Goal: Communication & Community: Connect with others

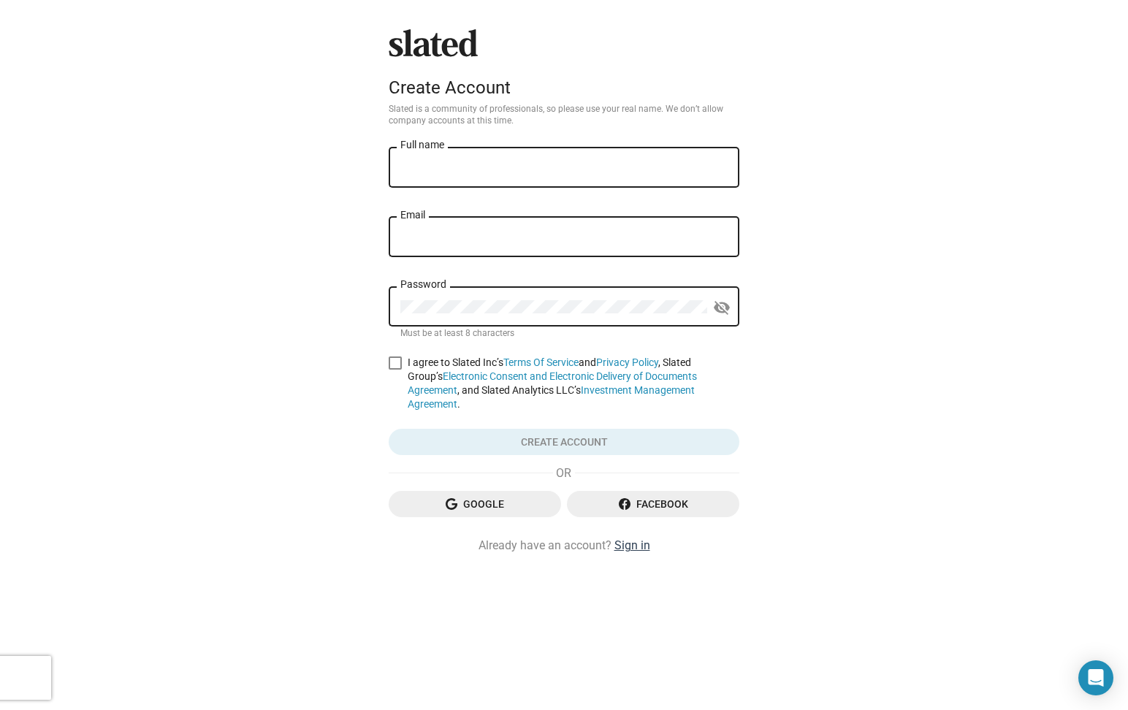
click at [625, 538] on link "Sign in" at bounding box center [633, 545] width 36 height 15
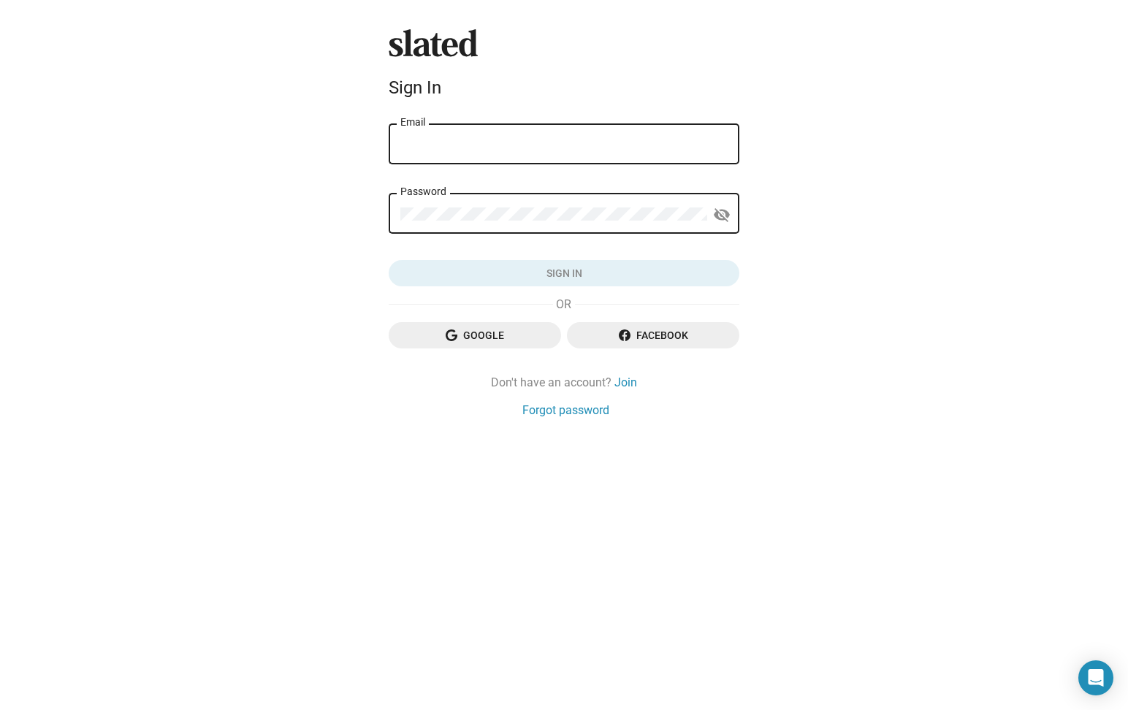
click at [443, 163] on div "Email" at bounding box center [563, 142] width 327 height 43
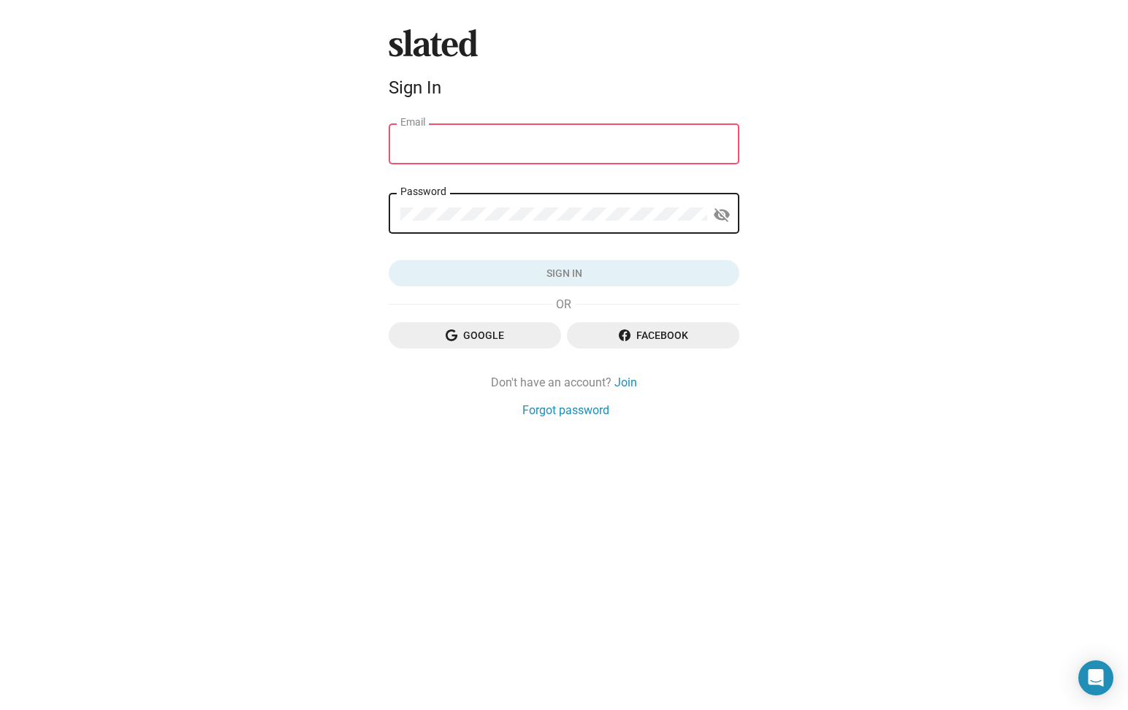
click at [443, 153] on div "Email" at bounding box center [563, 142] width 327 height 43
click at [446, 144] on input "Email" at bounding box center [563, 144] width 327 height 13
type input "[PERSON_NAME][EMAIL_ADDRESS][PERSON_NAME][DOMAIN_NAME]"
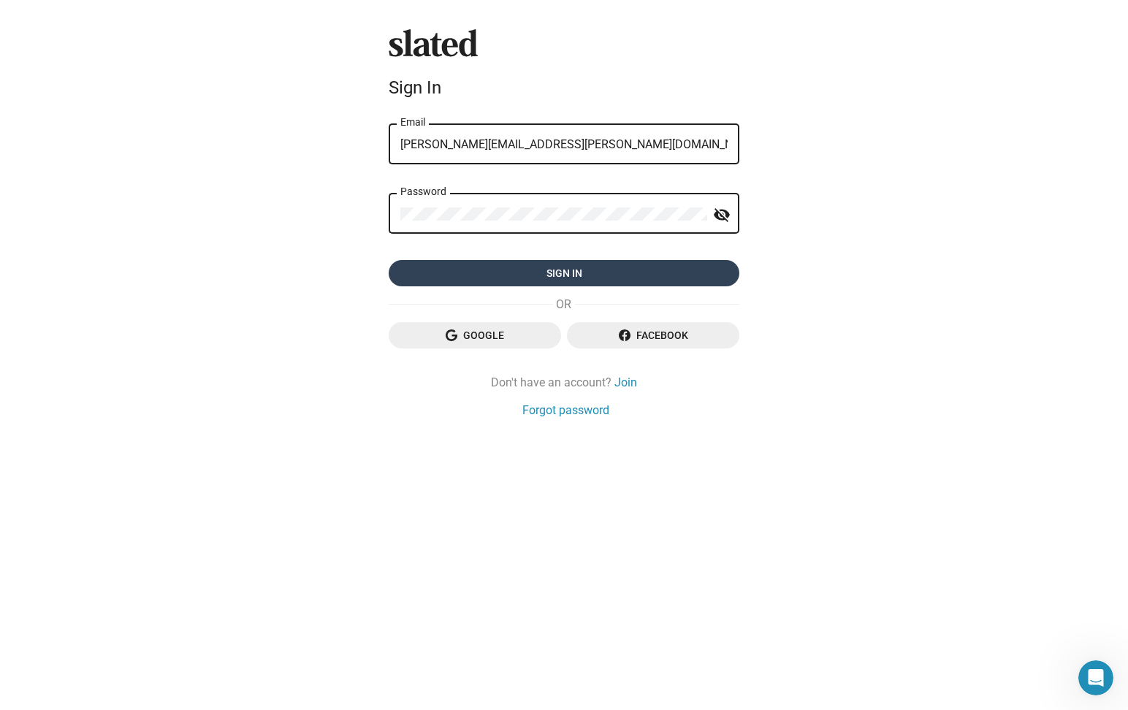
click at [486, 271] on span "Sign in" at bounding box center [563, 273] width 327 height 26
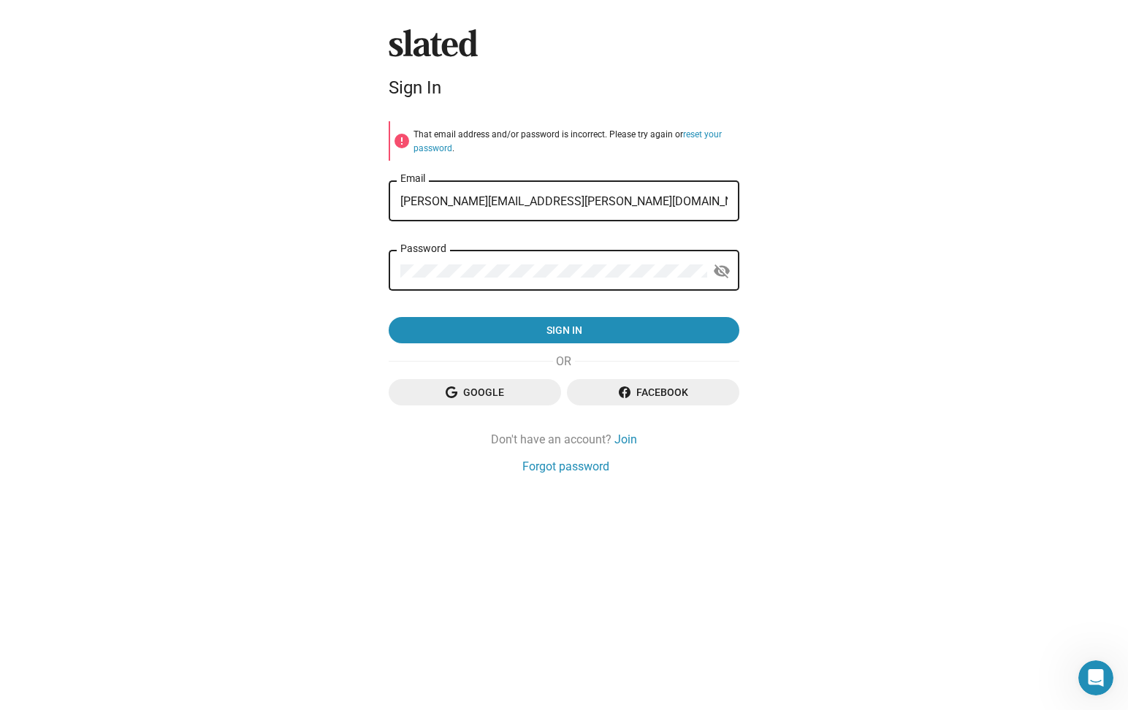
click at [476, 273] on div "Password" at bounding box center [553, 269] width 307 height 43
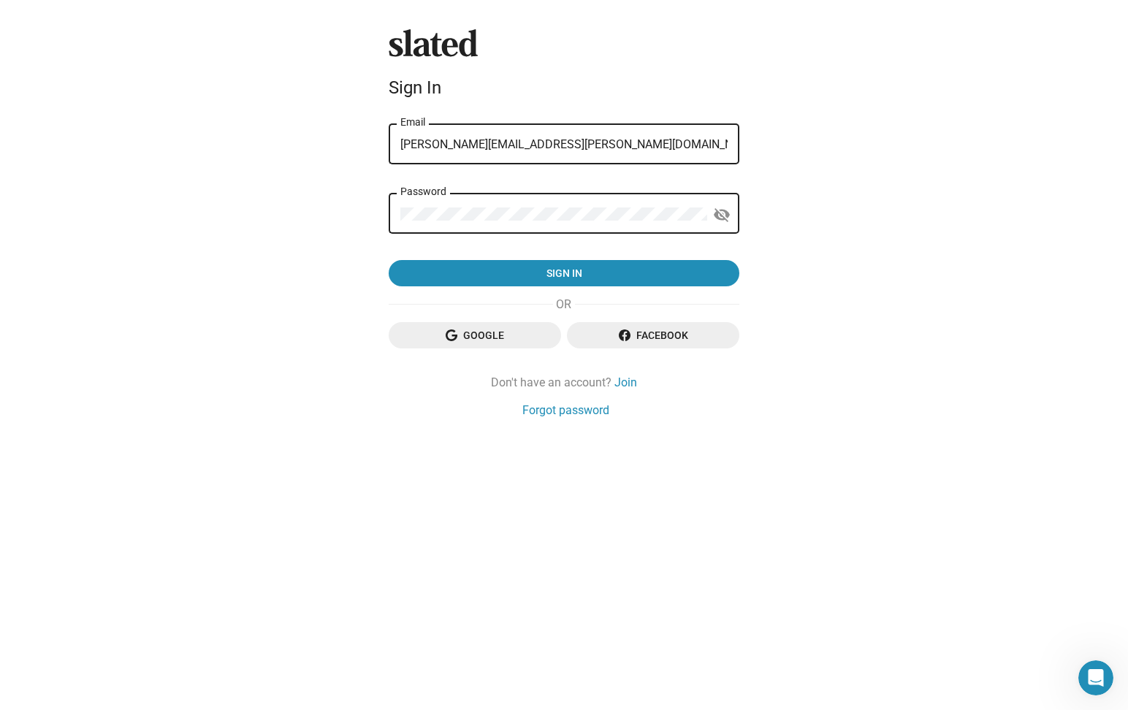
drag, startPoint x: 483, startPoint y: 271, endPoint x: 490, endPoint y: 232, distance: 40.0
click at [490, 232] on form "[PERSON_NAME][EMAIL_ADDRESS][PERSON_NAME][DOMAIN_NAME] Email Password visibilit…" at bounding box center [564, 204] width 351 height 166
drag, startPoint x: 489, startPoint y: 207, endPoint x: 390, endPoint y: 212, distance: 98.8
click at [390, 211] on div "Password visibility_off" at bounding box center [564, 212] width 351 height 43
click at [462, 227] on div "Password" at bounding box center [553, 212] width 307 height 43
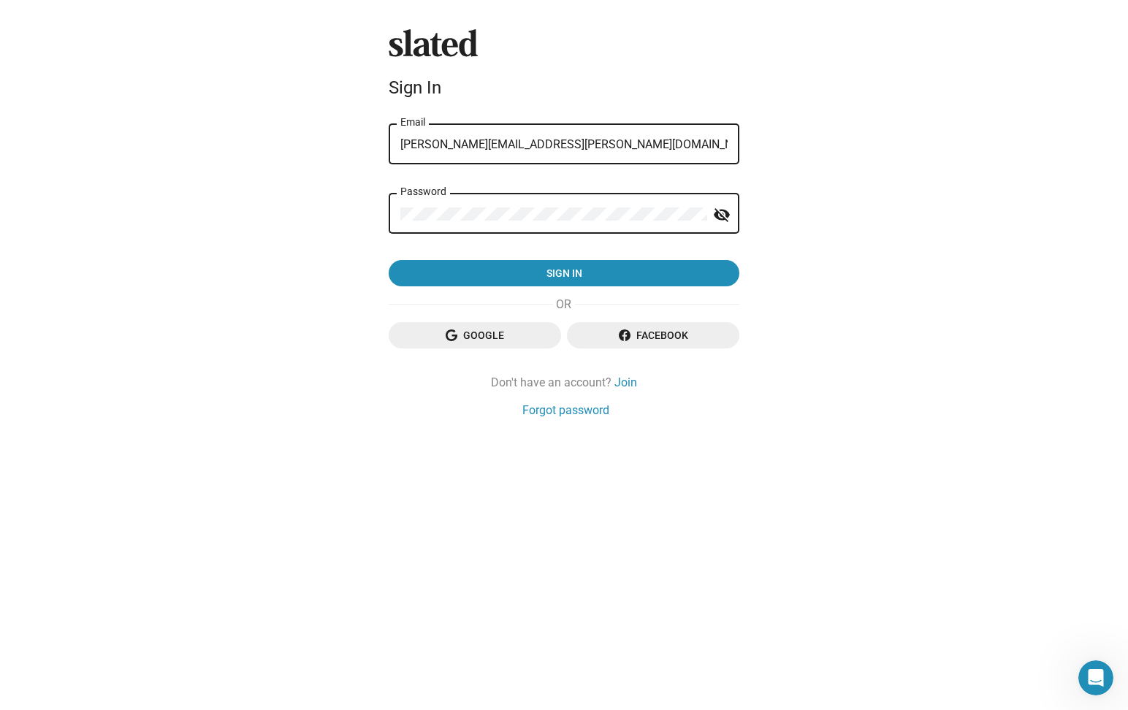
click at [377, 212] on div "Slated Sign In [PERSON_NAME][EMAIL_ADDRESS][PERSON_NAME][DOMAIN_NAME] Email Pas…" at bounding box center [564, 355] width 1128 height 710
click at [389, 260] on button "Sign in" at bounding box center [564, 273] width 351 height 26
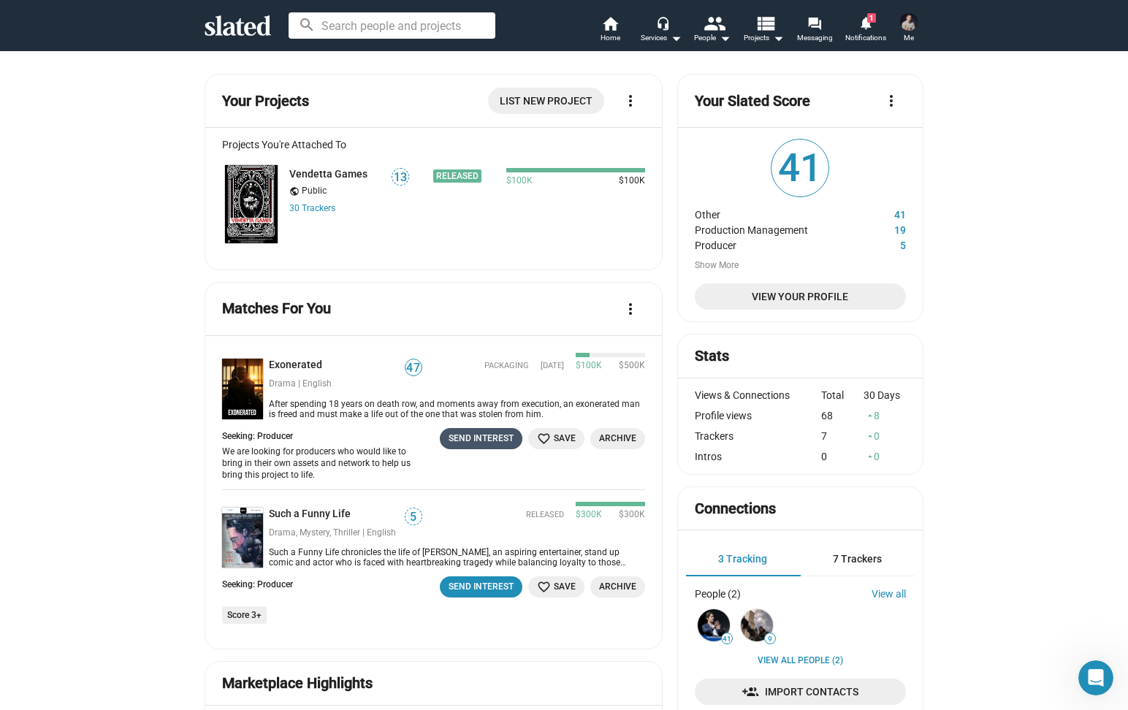
click at [465, 434] on div "Send Interest" at bounding box center [481, 438] width 65 height 15
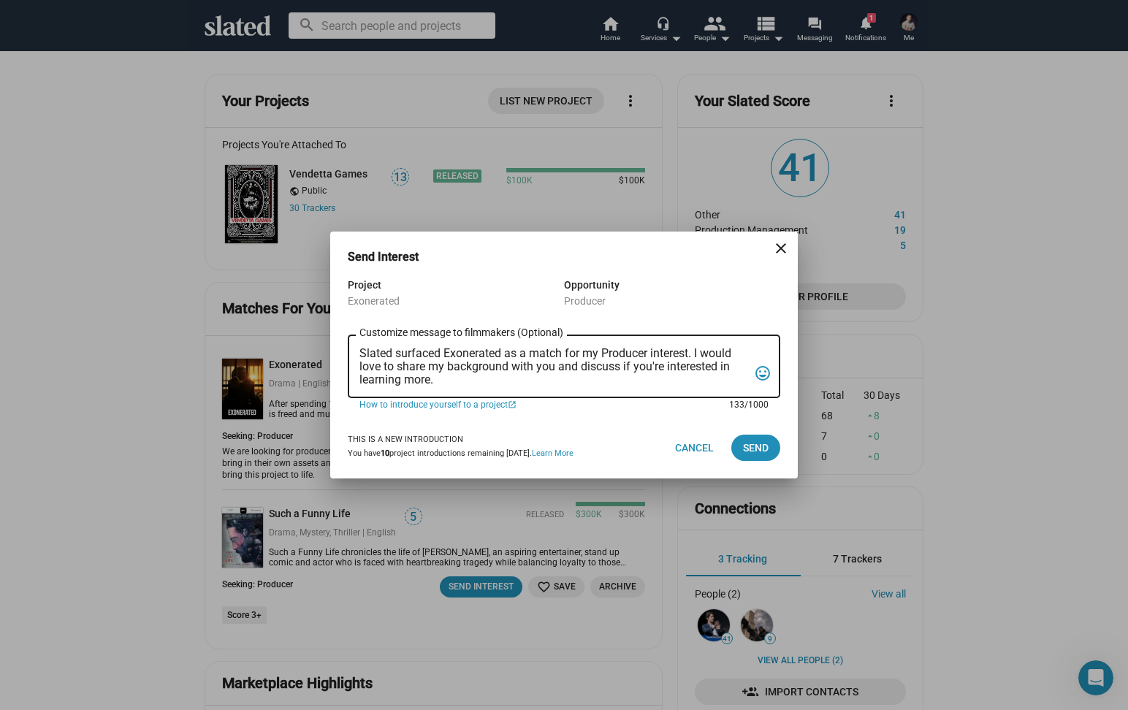
drag, startPoint x: 451, startPoint y: 384, endPoint x: 354, endPoint y: 340, distance: 106.3
click at [354, 340] on div "Slated surfaced Exonerated as a match for my Producer interest. I would love to…" at bounding box center [564, 365] width 433 height 66
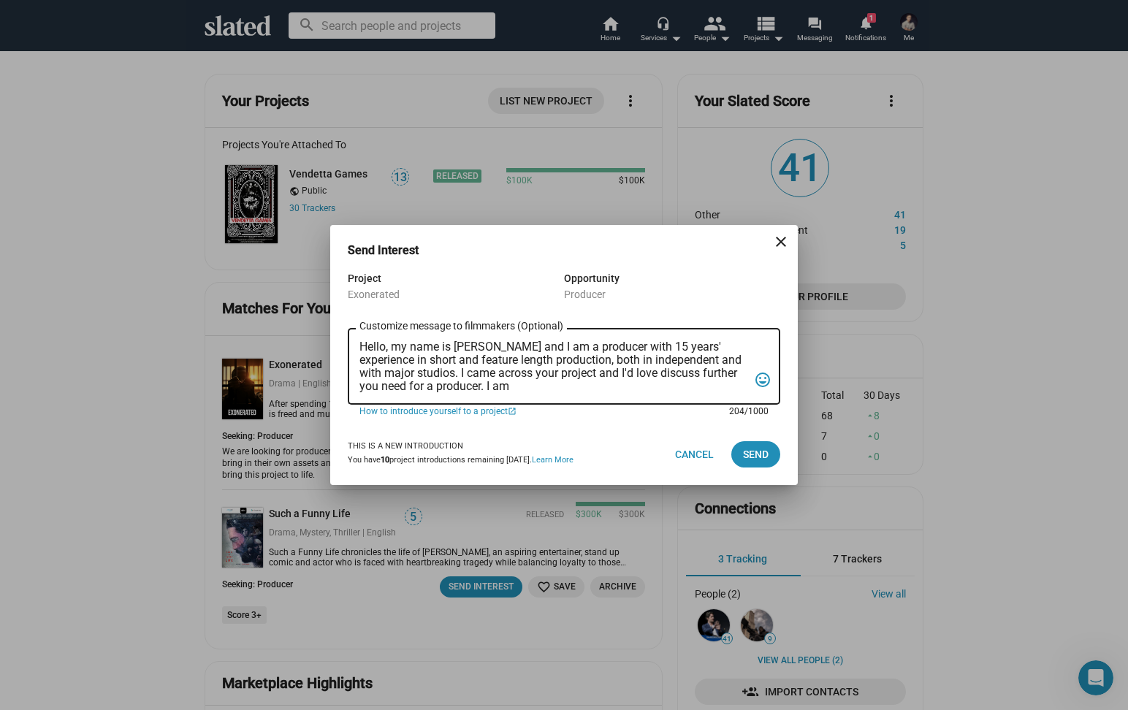
click at [664, 379] on textarea "Hello, my name is [PERSON_NAME] and I am a producer with 15 years' experience i…" at bounding box center [554, 367] width 389 height 53
click at [569, 386] on textarea "Hello, my name is [PERSON_NAME] and I am a producer with 15 years' experience i…" at bounding box center [554, 367] width 389 height 53
click at [414, 385] on textarea "Hello, my name is [PERSON_NAME] and I am a producer with 15 years' experience i…" at bounding box center [554, 367] width 389 height 53
click at [631, 384] on textarea "Hello, my name is [PERSON_NAME] and I am a producer with 15 years' experience i…" at bounding box center [554, 367] width 389 height 53
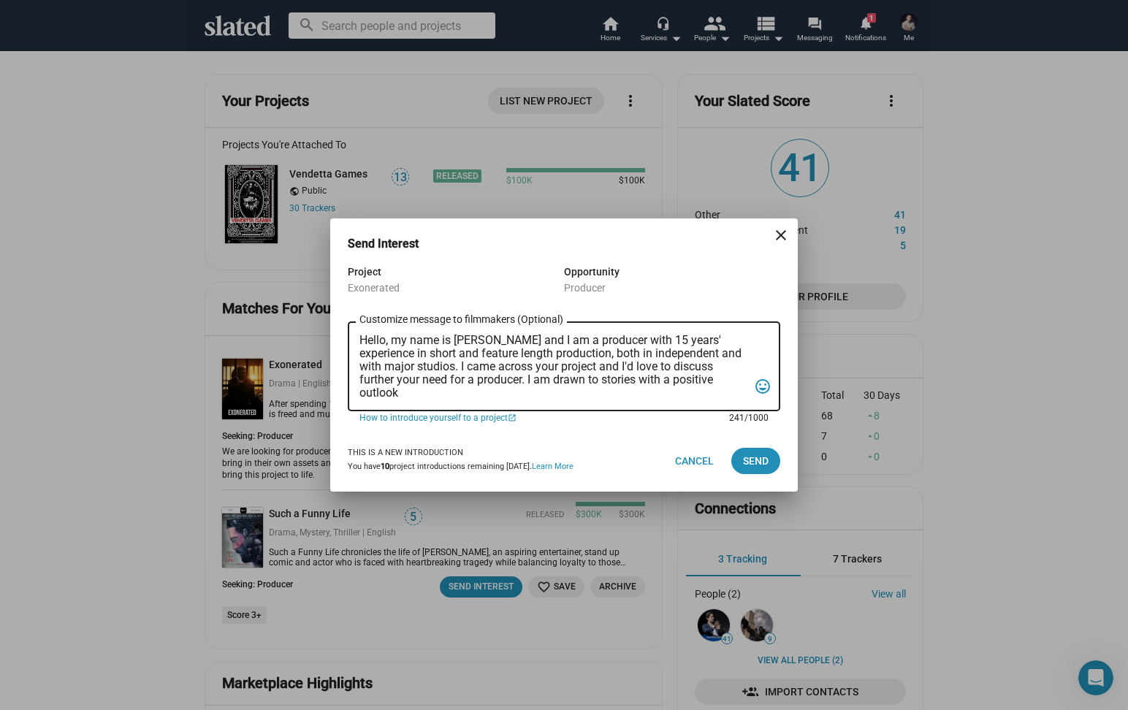
click at [669, 381] on textarea "Hello, my name is [PERSON_NAME] and I am a producer with 15 years' experience i…" at bounding box center [554, 367] width 389 height 66
drag, startPoint x: 717, startPoint y: 387, endPoint x: 674, endPoint y: 384, distance: 42.4
click at [674, 384] on textarea "Hello, my name is [PERSON_NAME] and I am a producer with 15 years' experience i…" at bounding box center [554, 367] width 389 height 66
click at [666, 385] on textarea "Hello, my name is [PERSON_NAME] and I am a producer with 15 years' experience i…" at bounding box center [554, 367] width 389 height 66
click at [585, 384] on textarea "Hello, my name is [PERSON_NAME] and I am a producer with 15 years' experience i…" at bounding box center [554, 367] width 389 height 66
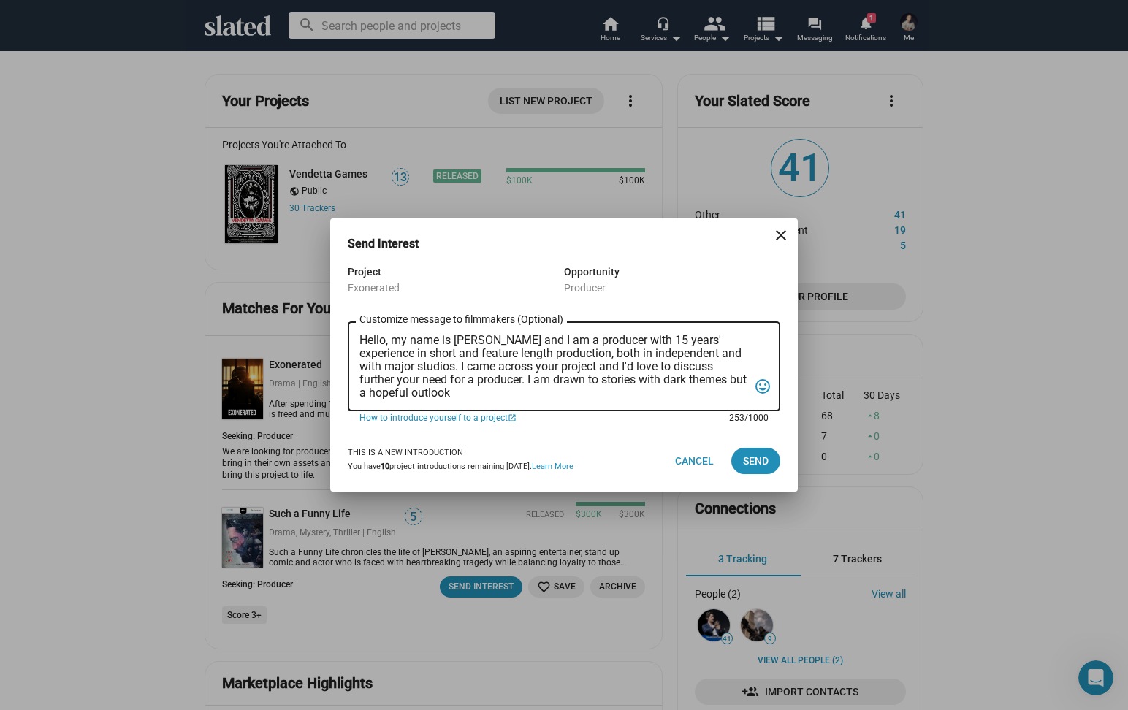
click at [553, 398] on textarea "Hello, my name is [PERSON_NAME] and I am a producer with 15 years' experience i…" at bounding box center [554, 367] width 389 height 66
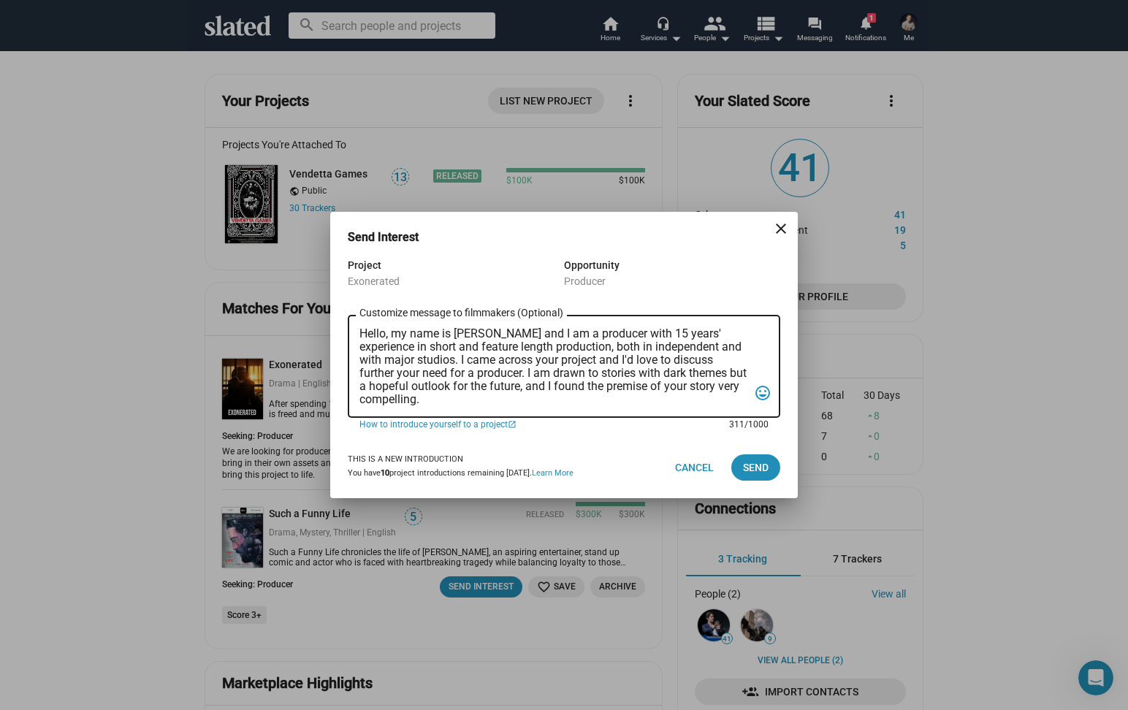
drag, startPoint x: 504, startPoint y: 401, endPoint x: 335, endPoint y: 338, distance: 180.4
click at [335, 338] on div "Project Exonerated Opportunity Producer Hello, my name is [PERSON_NAME] and I a…" at bounding box center [564, 346] width 468 height 180
type textarea "Hello, my name is [PERSON_NAME] and I am a producer with 15 years' experience i…"
click at [750, 457] on span "Send" at bounding box center [756, 468] width 26 height 26
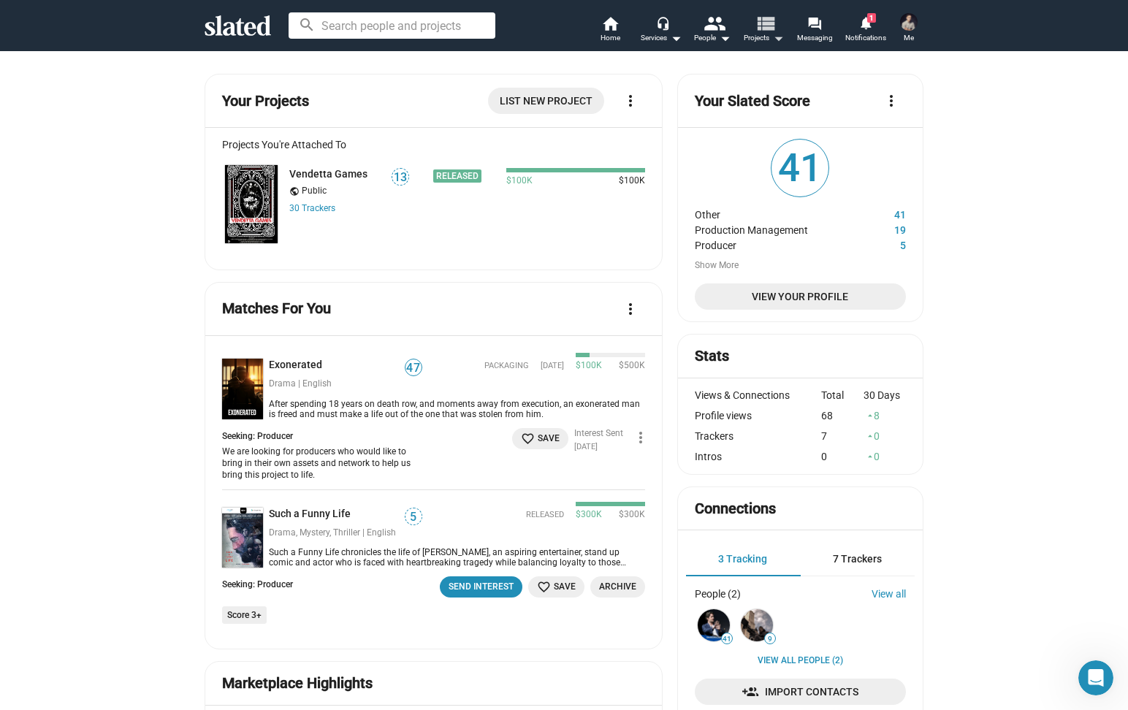
click at [764, 34] on span "Projects arrow_drop_down" at bounding box center [764, 38] width 40 height 18
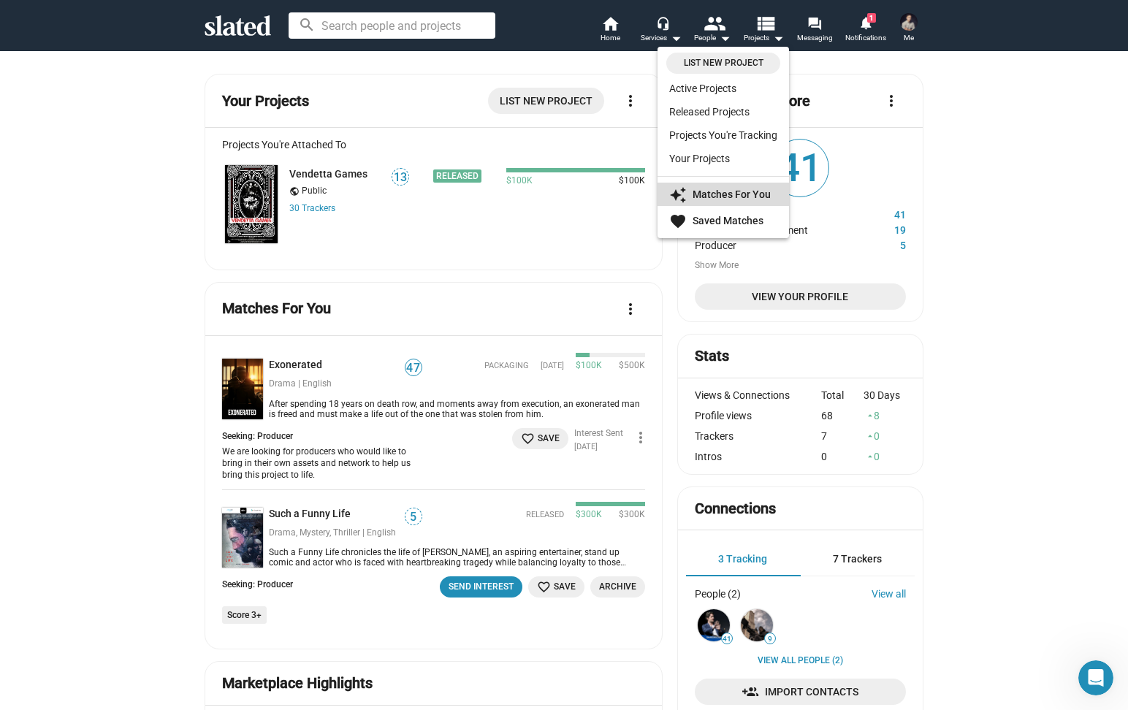
click at [702, 189] on strong "Matches For You" at bounding box center [732, 195] width 78 height 12
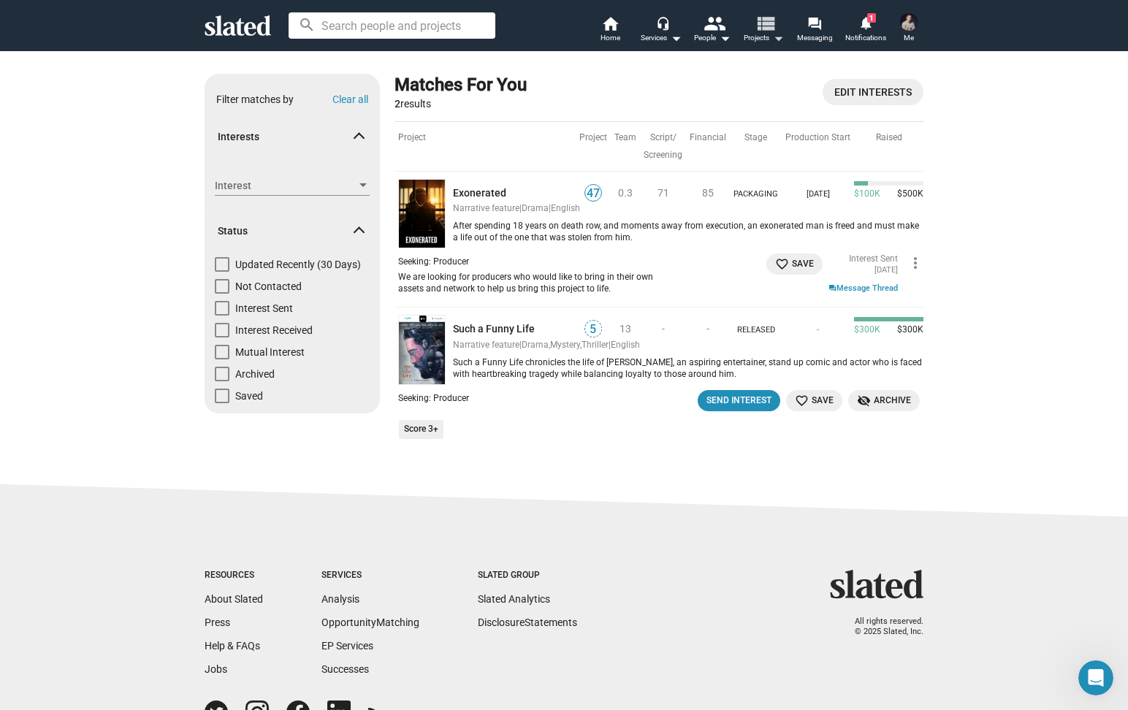
click at [770, 36] on mat-icon "arrow_drop_down" at bounding box center [778, 38] width 18 height 18
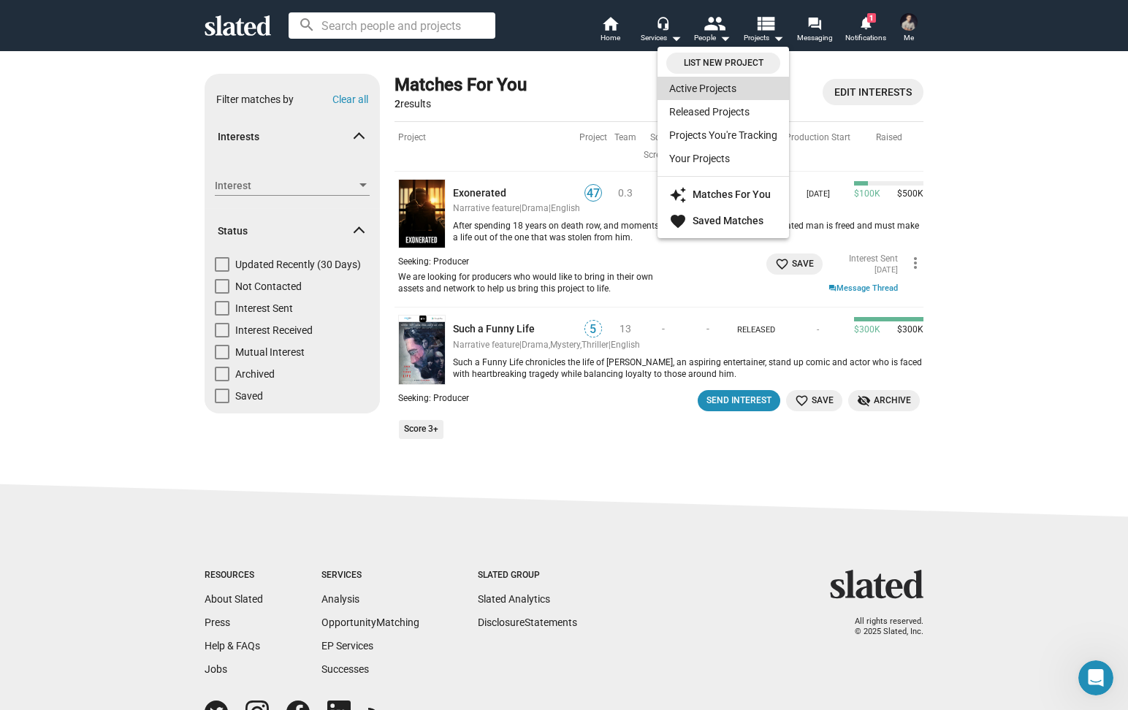
click at [717, 89] on link "Active Projects" at bounding box center [724, 88] width 132 height 23
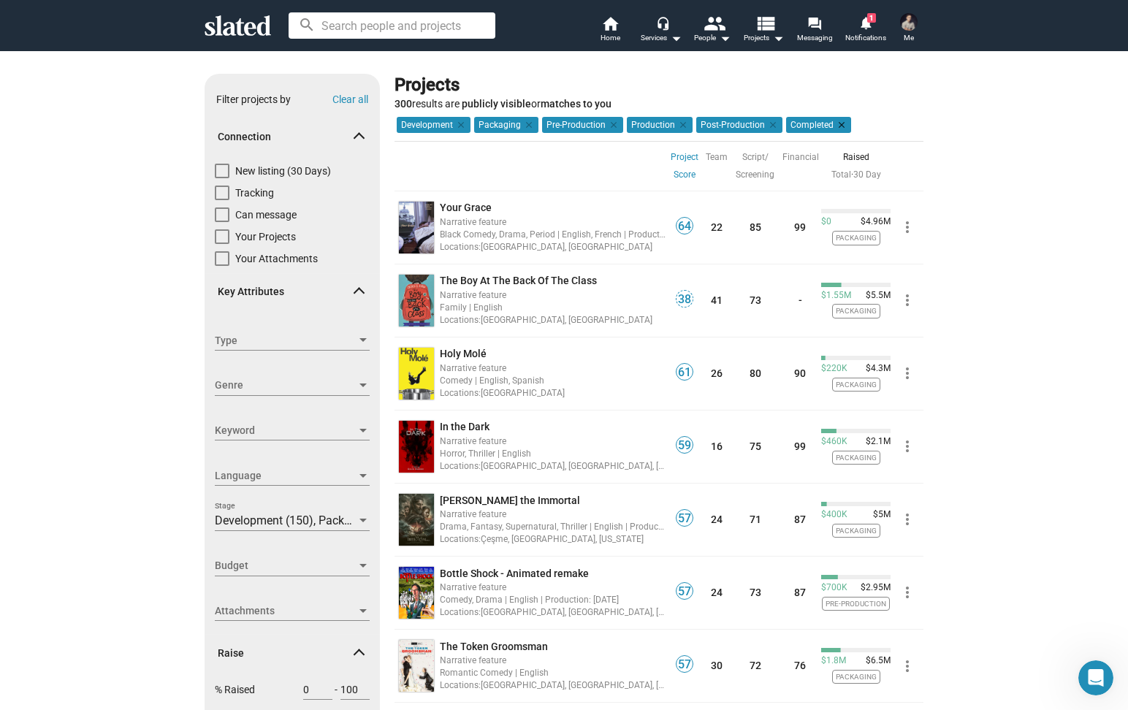
click at [834, 124] on mat-icon "clear" at bounding box center [840, 124] width 13 height 13
click at [676, 123] on mat-icon "clear" at bounding box center [681, 124] width 13 height 13
click at [696, 122] on mat-icon "clear" at bounding box center [702, 124] width 13 height 13
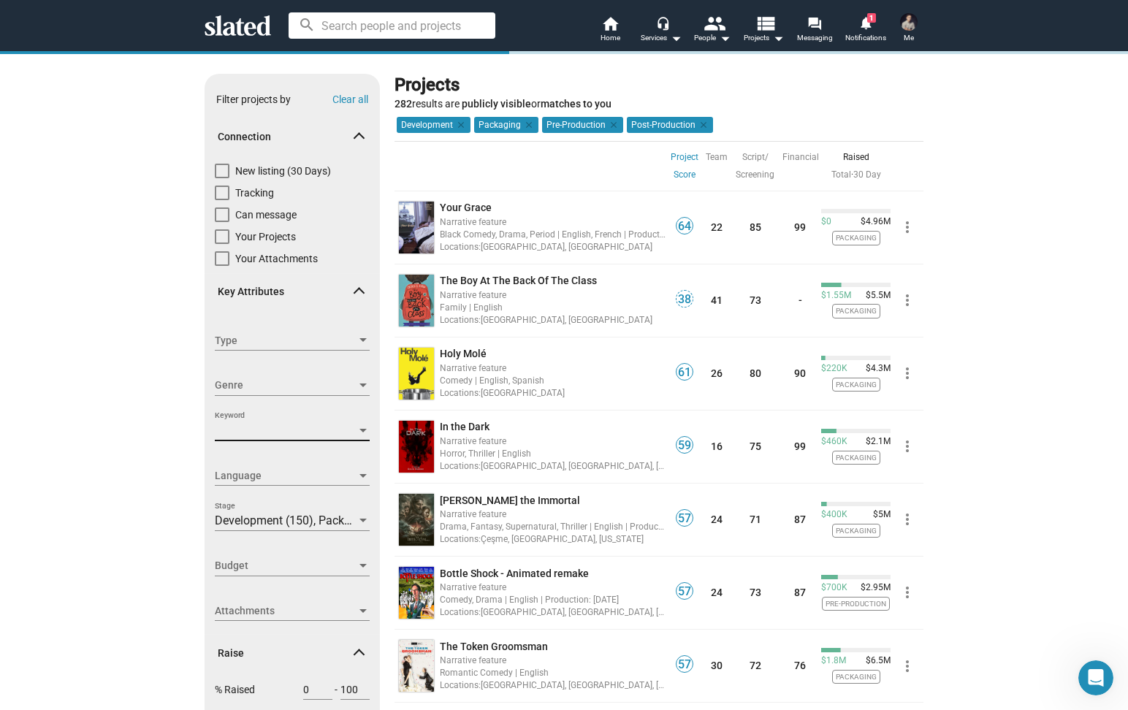
click at [360, 424] on div "Keyword" at bounding box center [292, 430] width 155 height 13
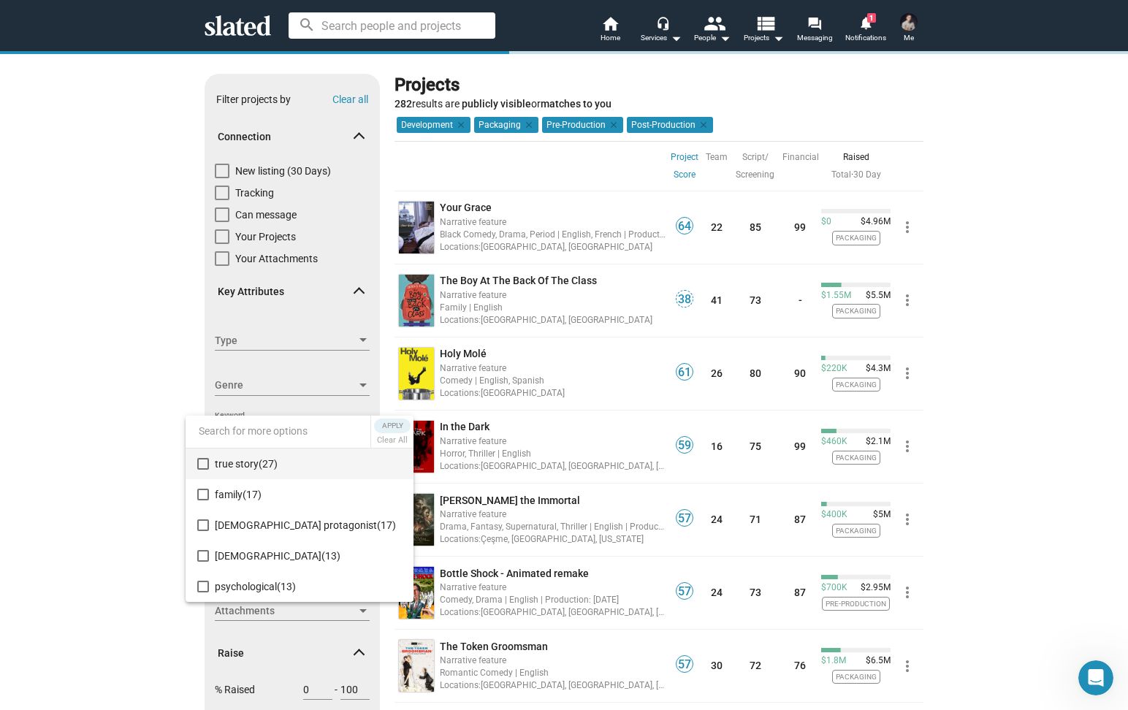
click at [94, 446] on div at bounding box center [564, 355] width 1128 height 710
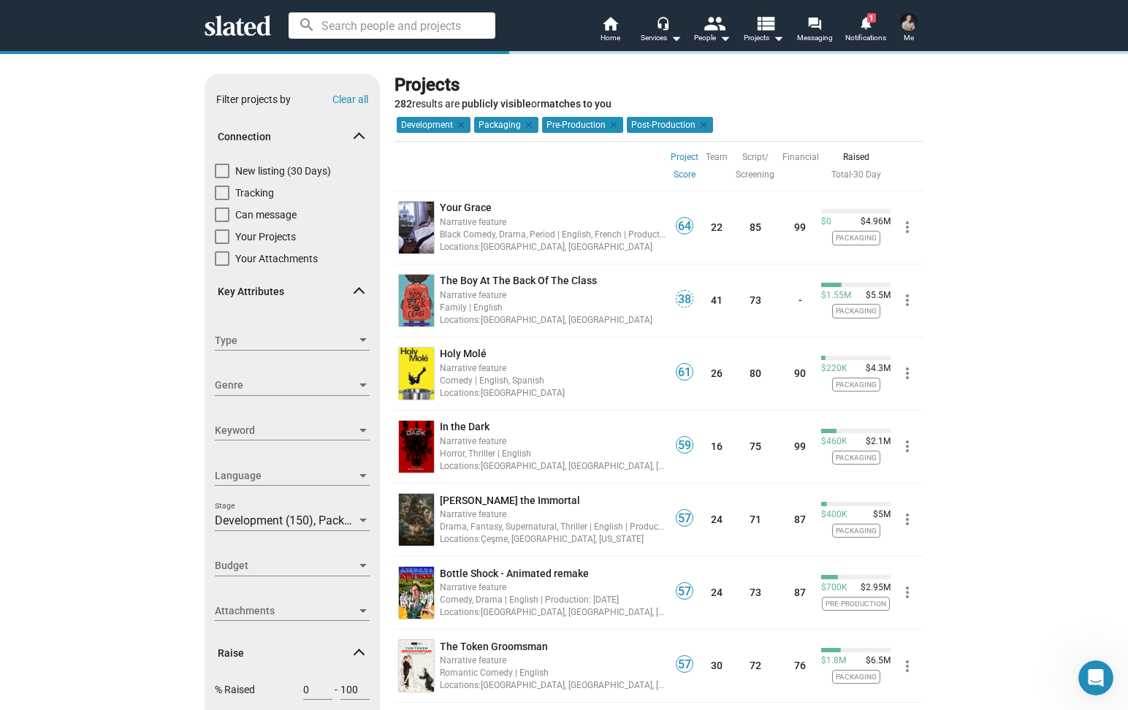
click at [369, 343] on div at bounding box center [363, 341] width 13 height 12
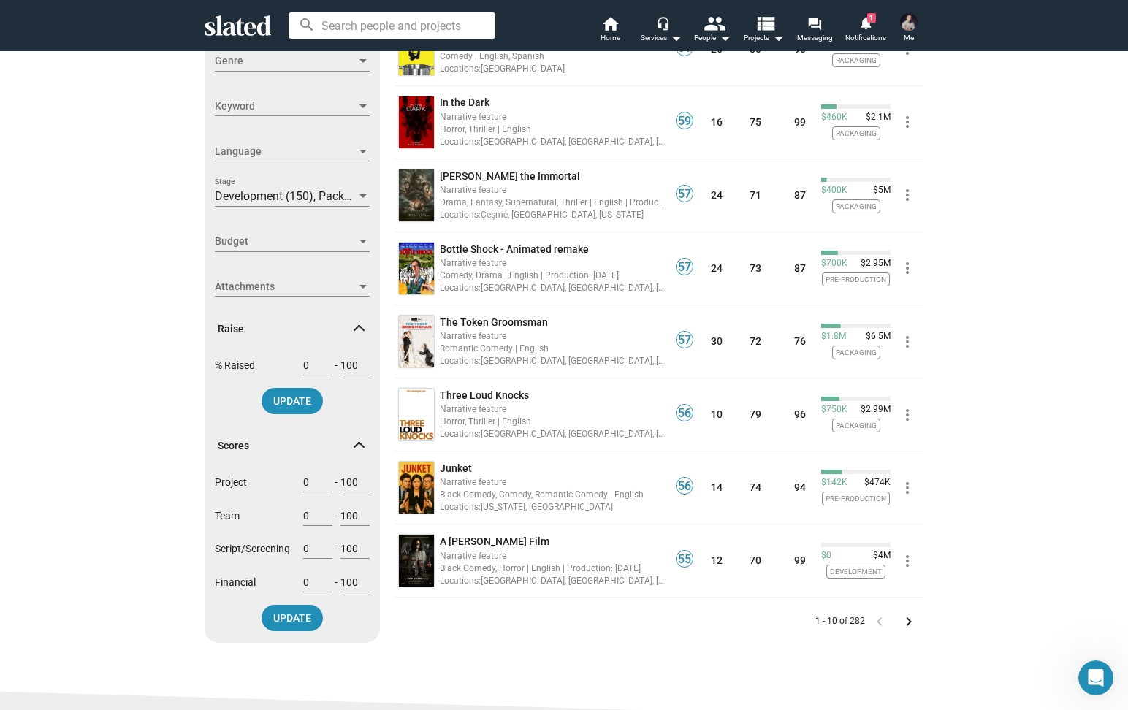
scroll to position [320, 0]
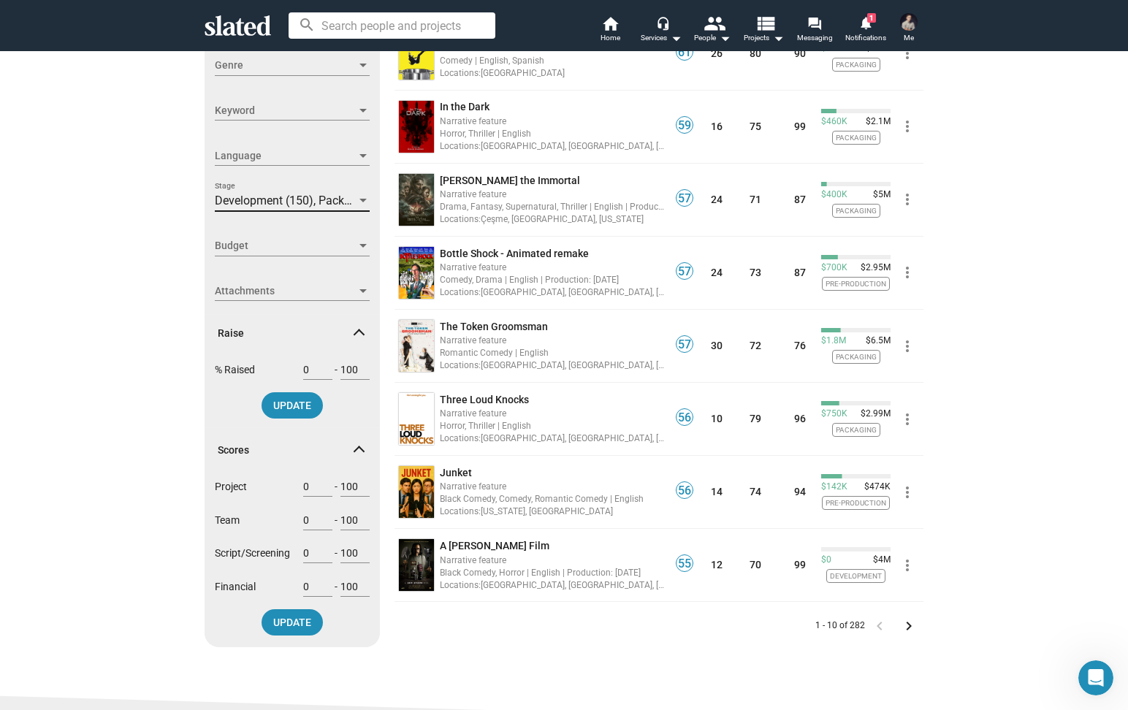
click at [357, 203] on div at bounding box center [363, 201] width 13 height 12
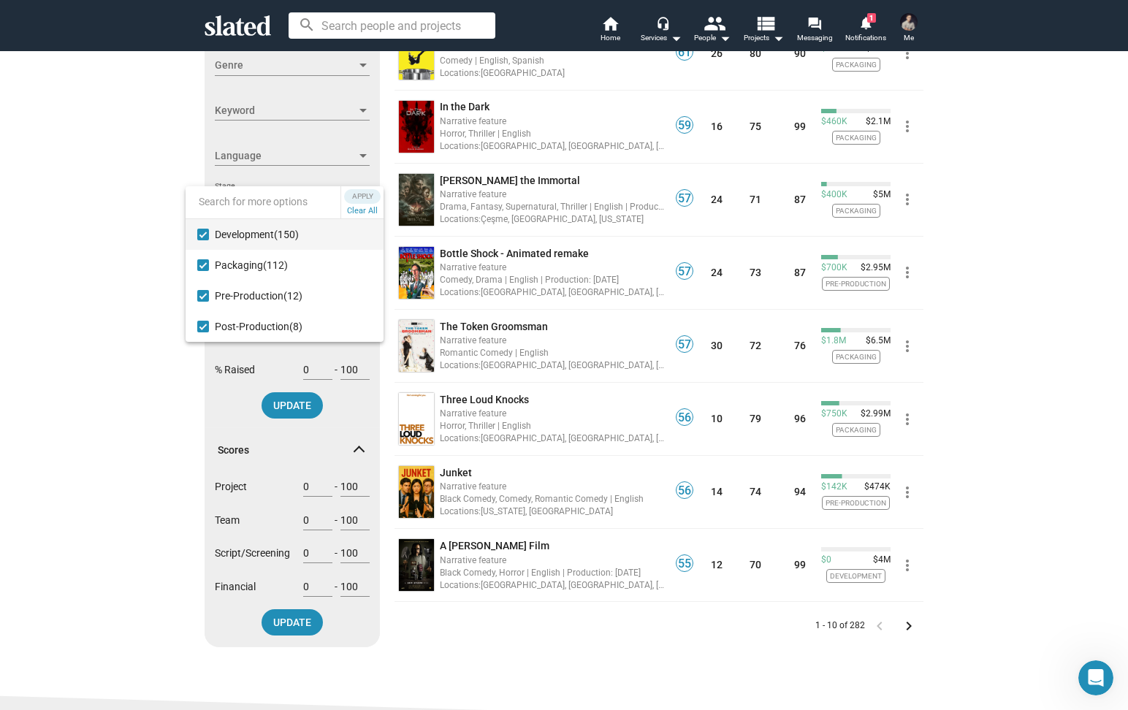
click at [119, 170] on div at bounding box center [564, 355] width 1128 height 710
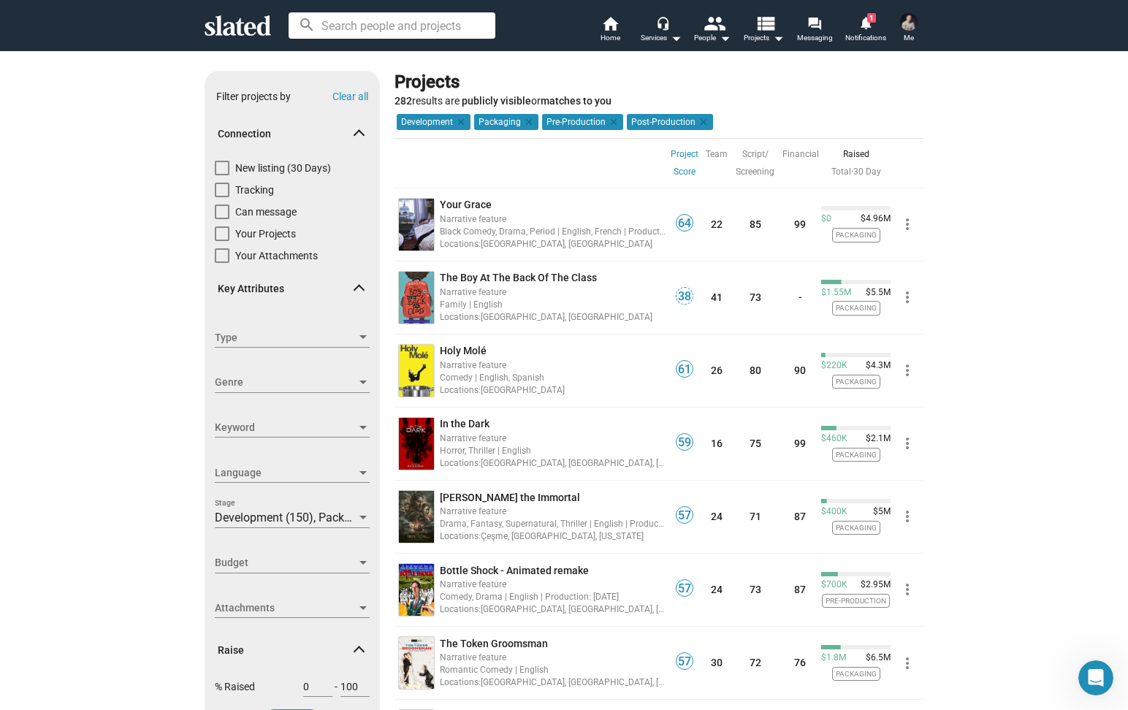
scroll to position [0, 0]
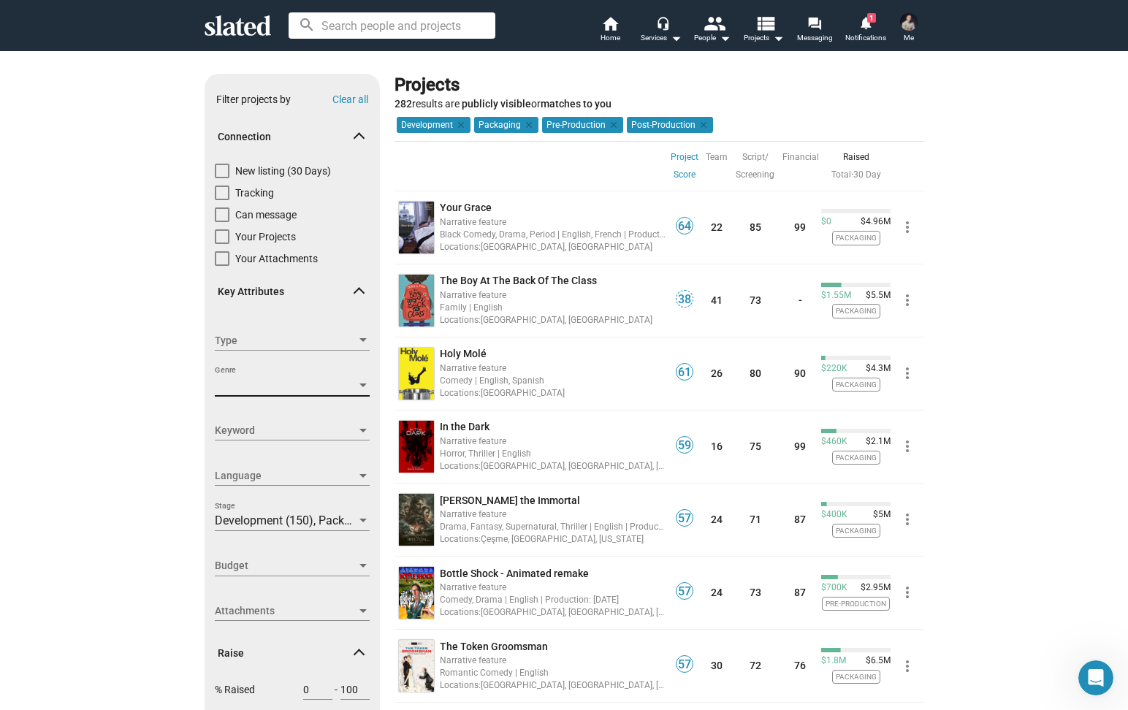
click at [363, 383] on div at bounding box center [363, 386] width 13 height 12
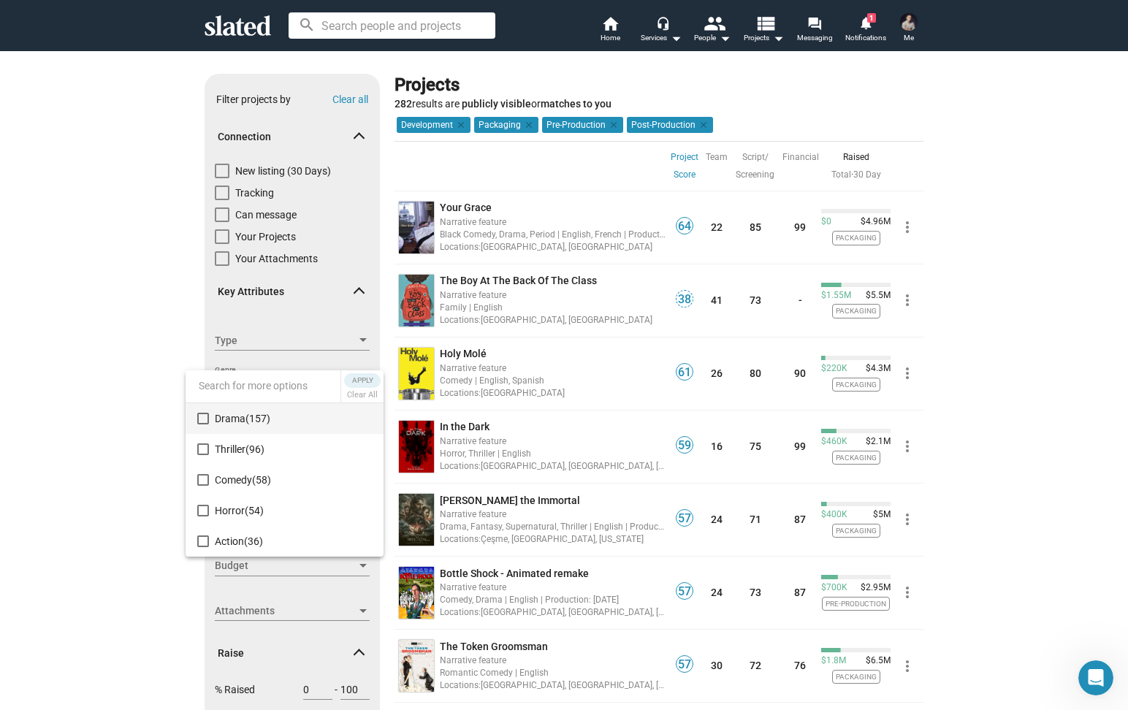
click at [138, 266] on div at bounding box center [564, 355] width 1128 height 710
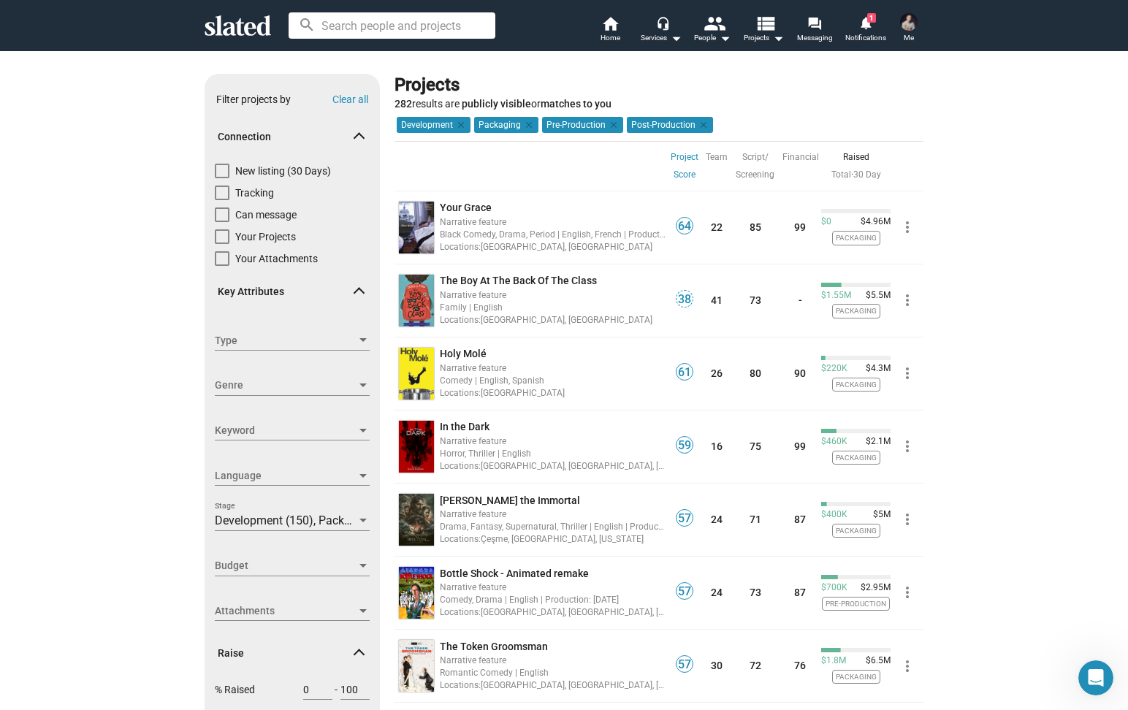
click at [363, 430] on div at bounding box center [363, 431] width 7 height 4
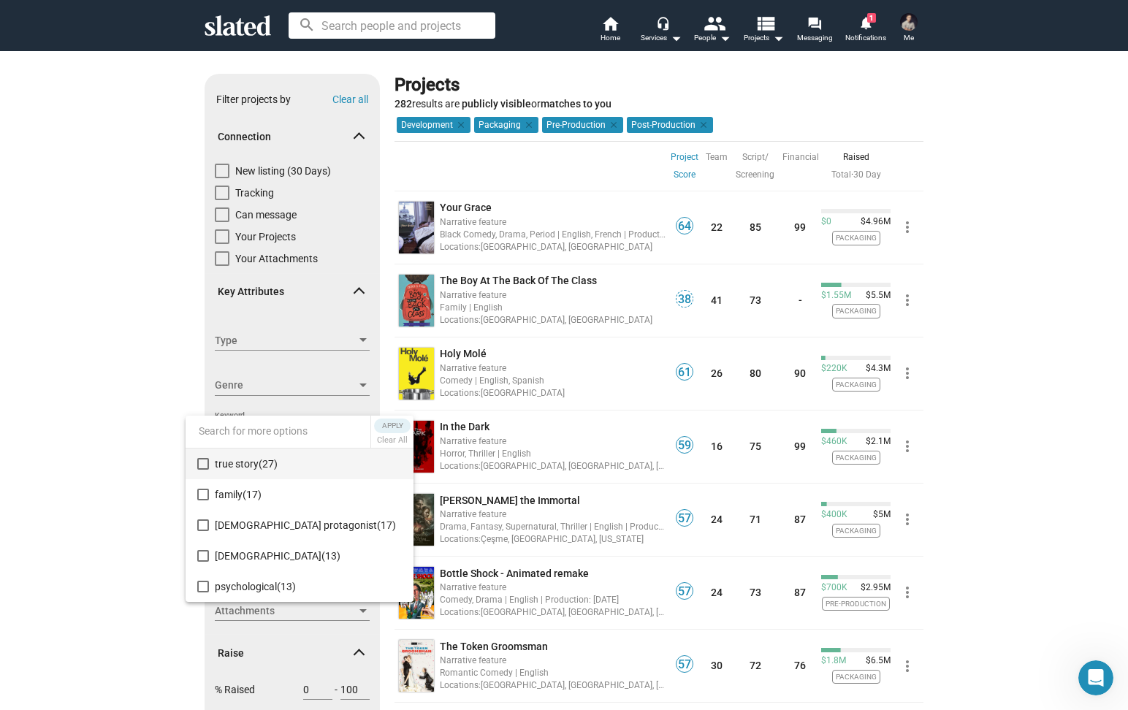
click at [136, 314] on div at bounding box center [564, 355] width 1128 height 710
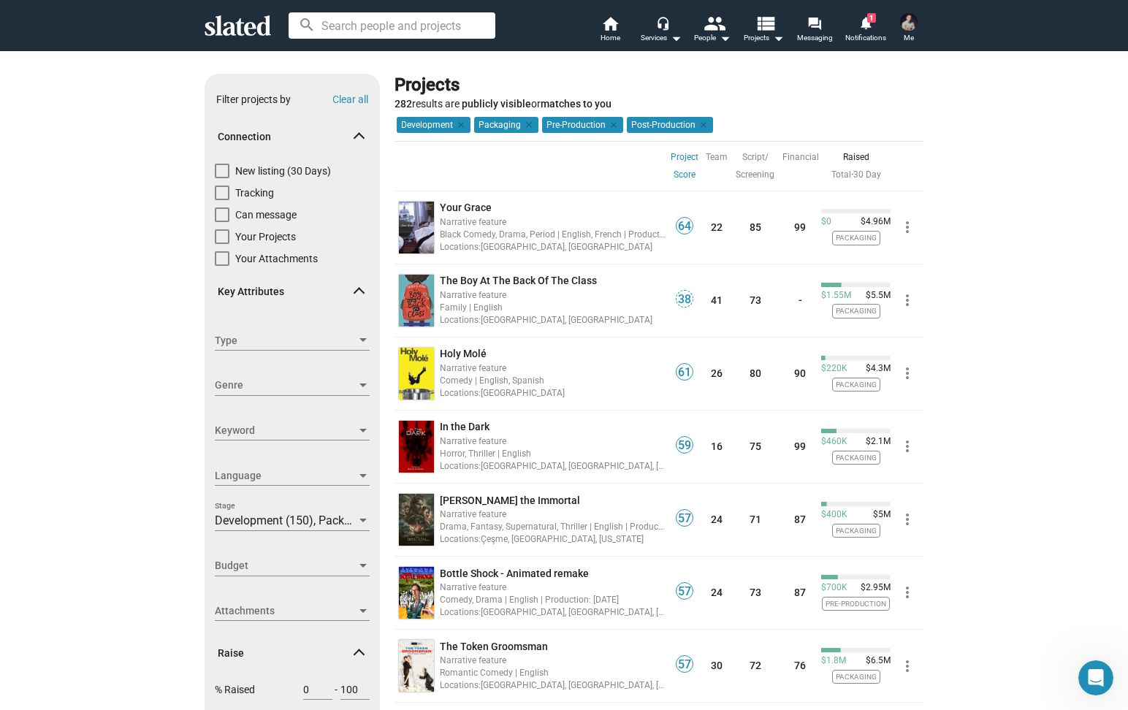
click at [360, 431] on div at bounding box center [363, 431] width 7 height 4
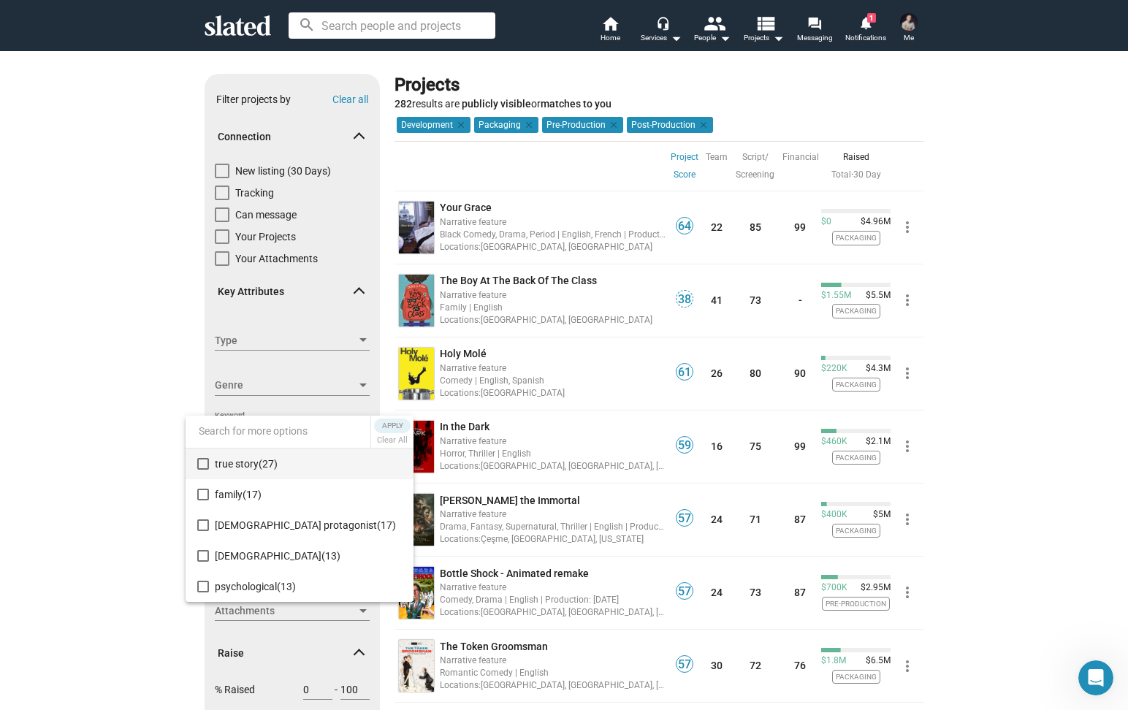
click at [140, 327] on div at bounding box center [564, 355] width 1128 height 710
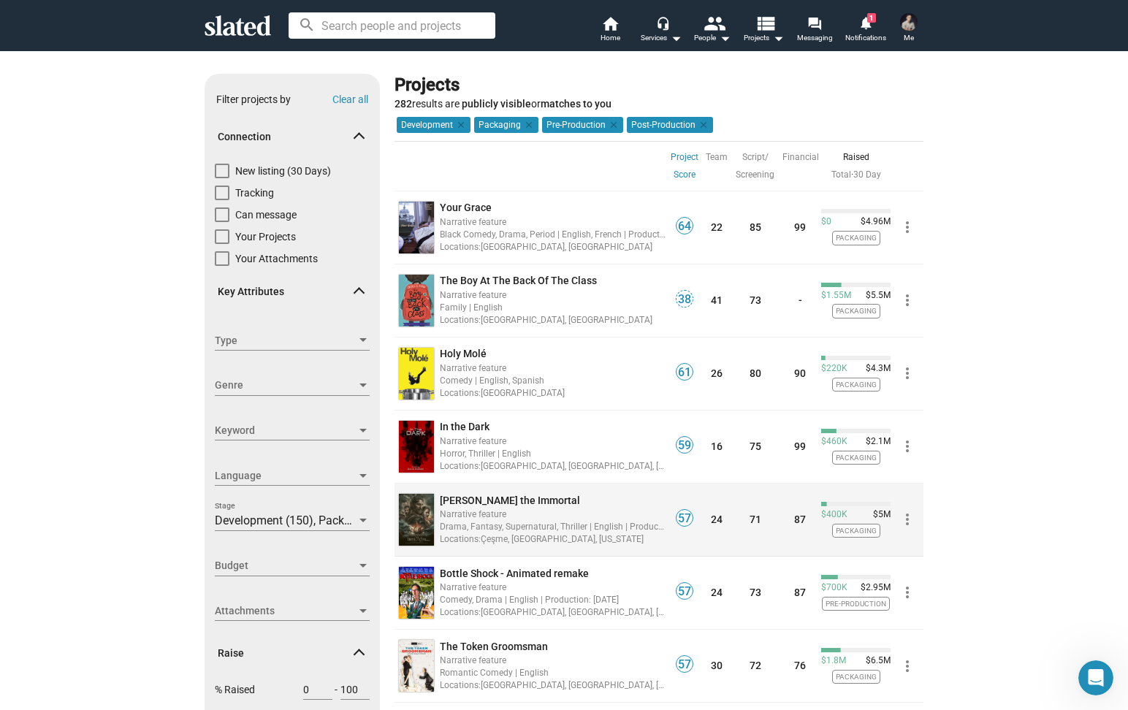
click at [411, 526] on img at bounding box center [416, 520] width 35 height 52
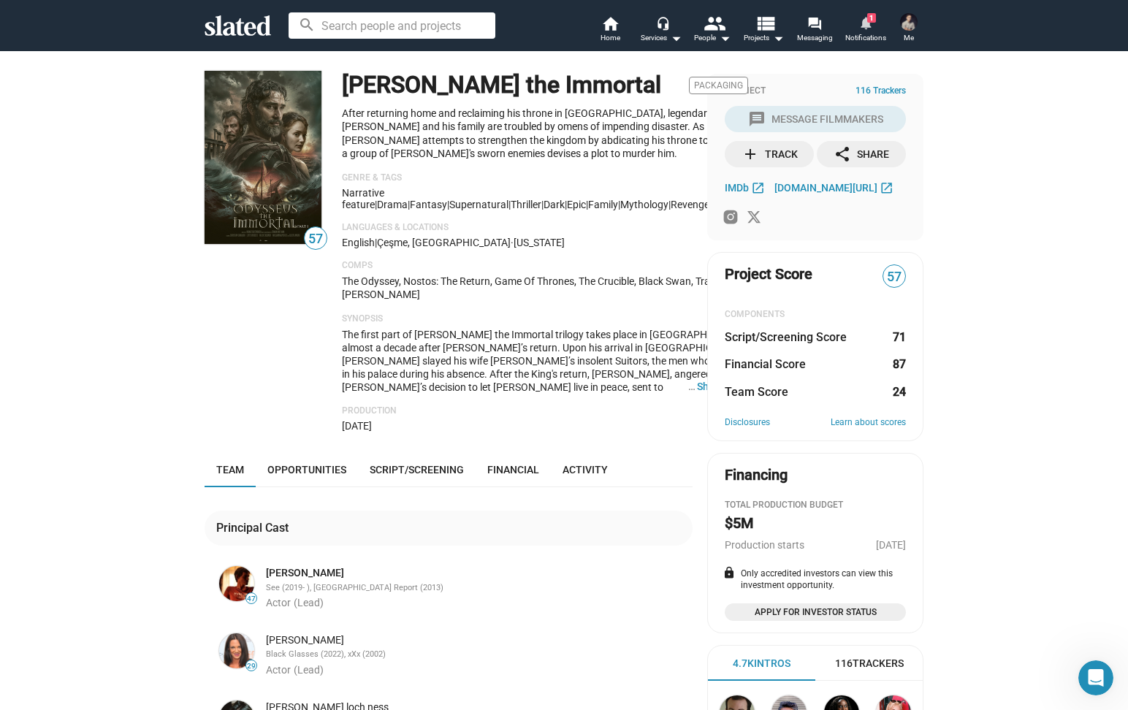
click at [870, 21] on span "1" at bounding box center [871, 17] width 9 height 9
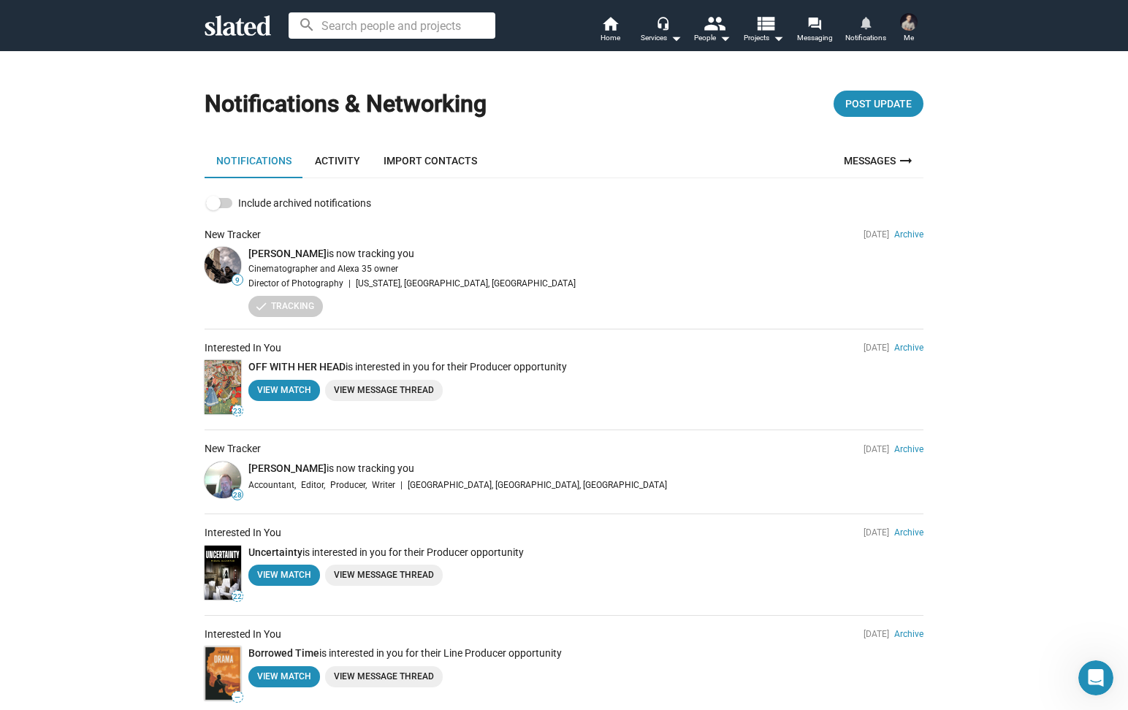
click at [906, 28] on img at bounding box center [909, 22] width 18 height 18
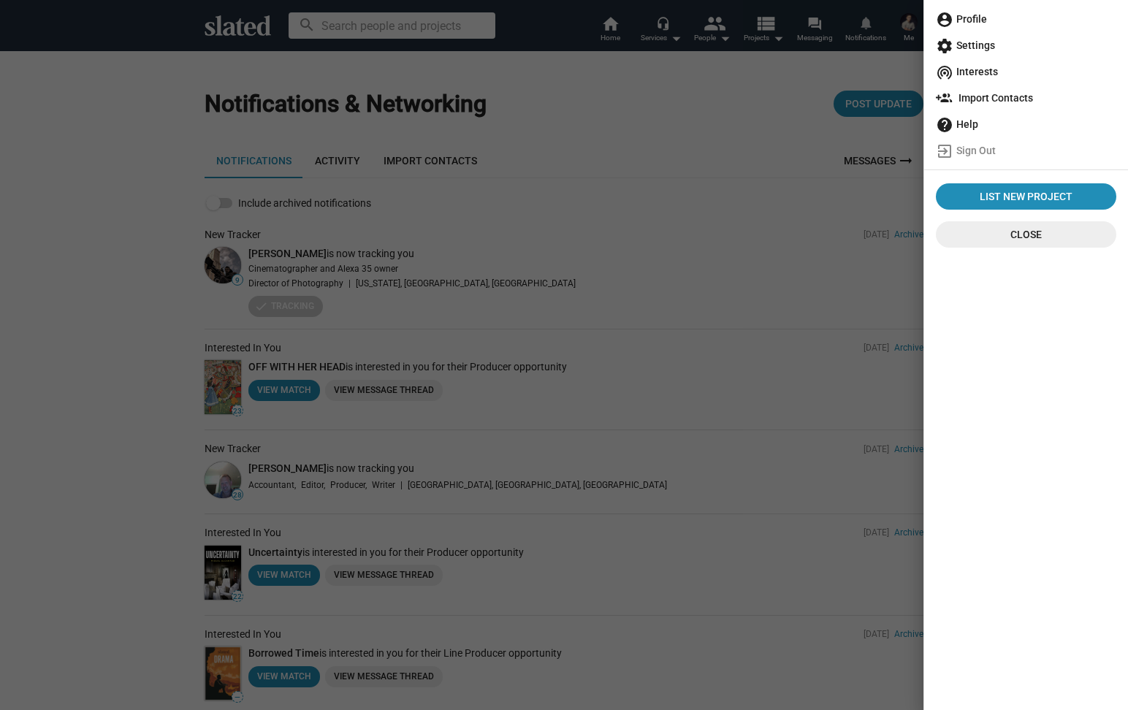
click at [995, 25] on span "account_circle Profile" at bounding box center [1026, 19] width 180 height 26
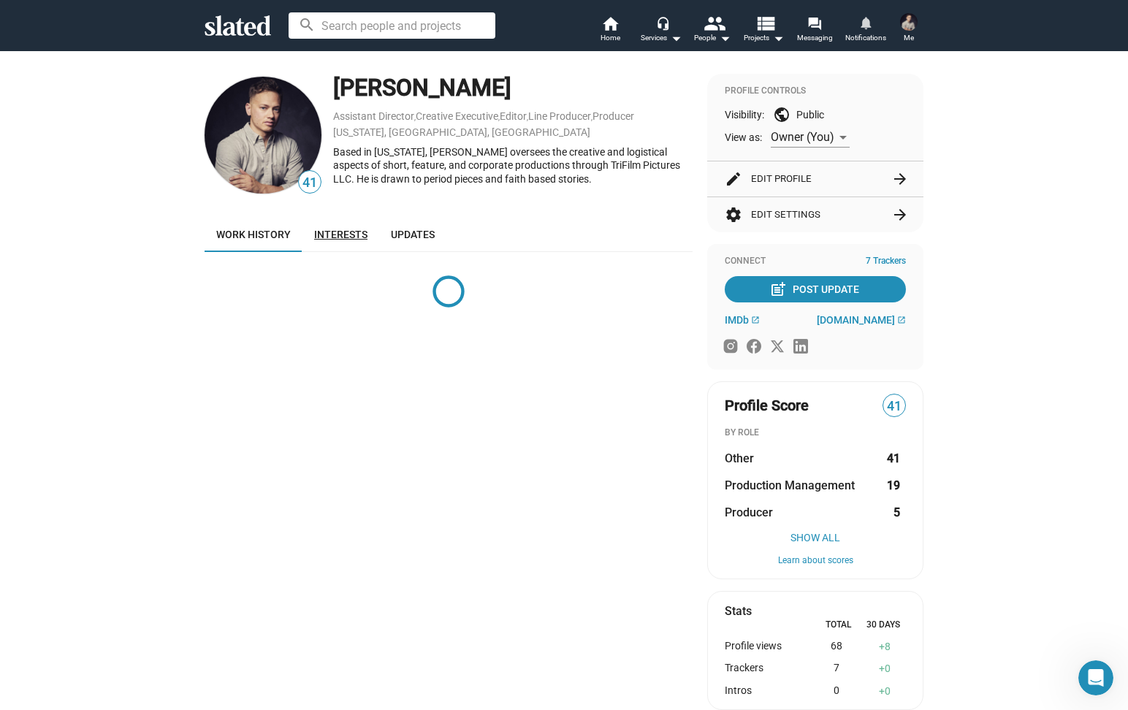
click at [330, 237] on span "Interests" at bounding box center [340, 235] width 53 height 12
click at [416, 238] on span "Updates" at bounding box center [413, 235] width 44 height 12
click at [794, 180] on button "edit Edit Profile arrow_forward" at bounding box center [815, 178] width 181 height 35
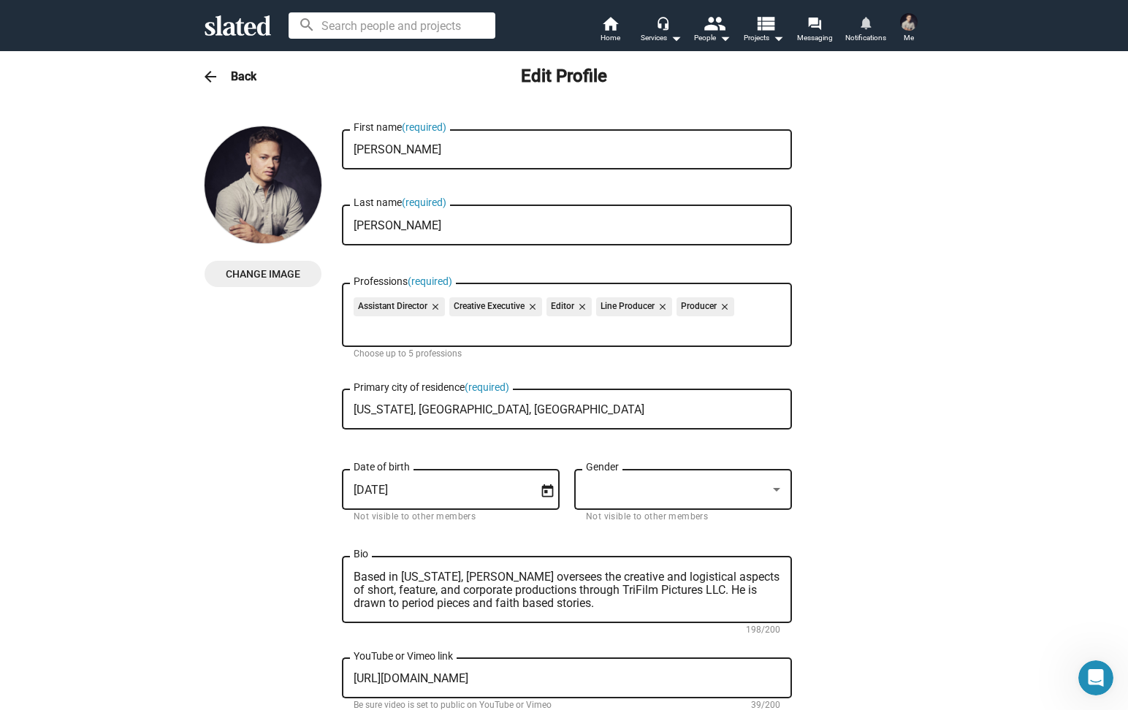
click at [248, 25] on icon at bounding box center [238, 25] width 66 height 20
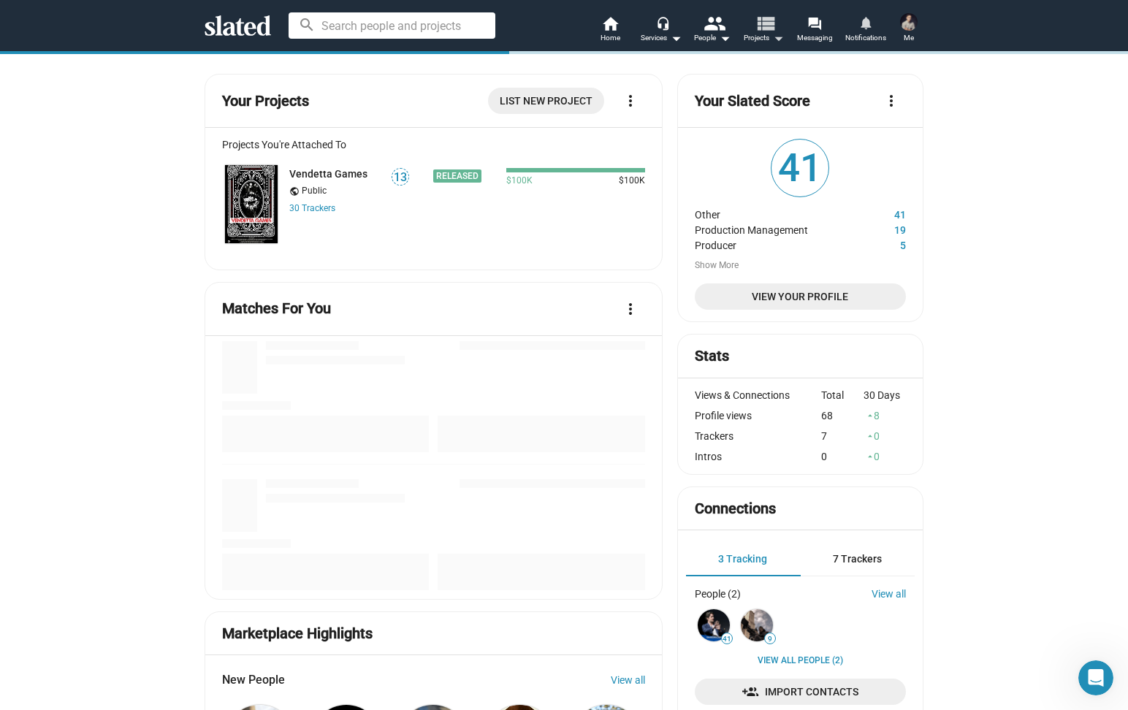
click at [778, 32] on mat-icon "arrow_drop_down" at bounding box center [778, 38] width 18 height 18
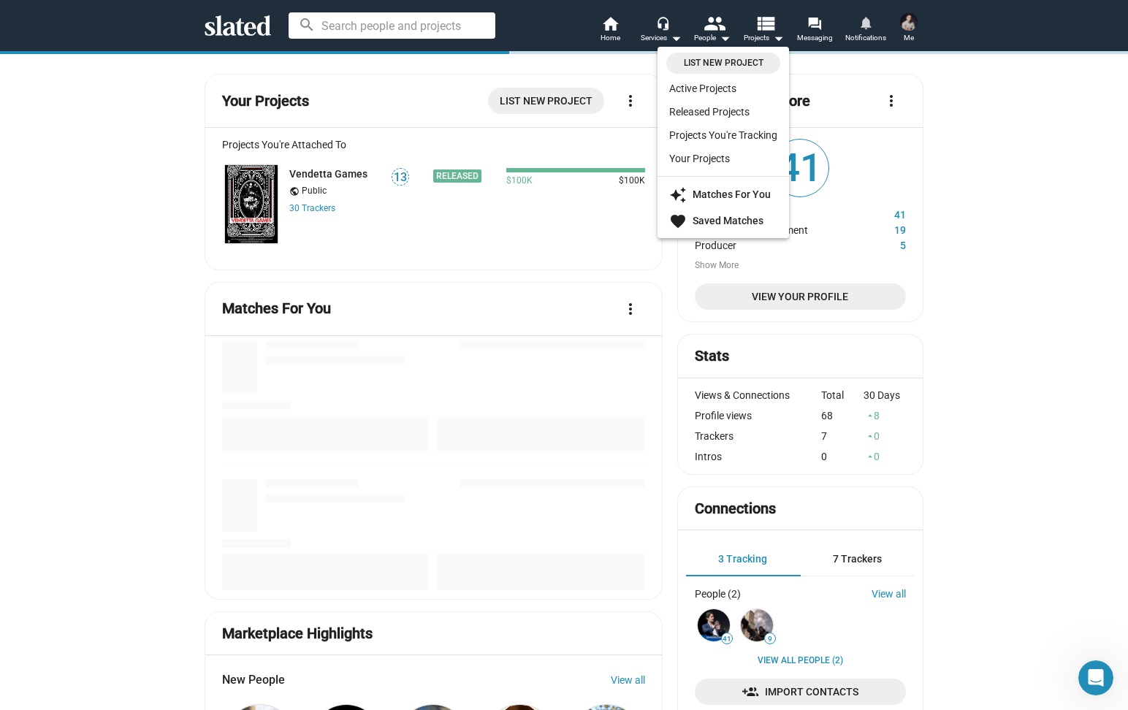
click at [612, 23] on div at bounding box center [564, 355] width 1128 height 710
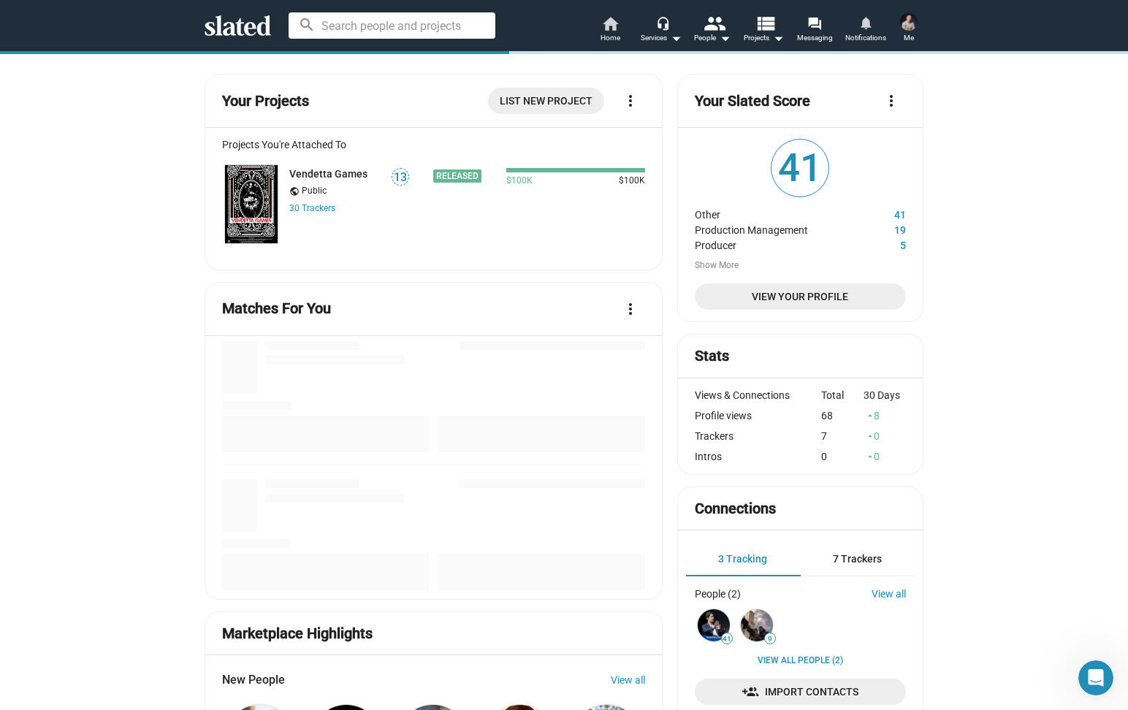
click at [612, 23] on mat-icon "home" at bounding box center [610, 24] width 18 height 18
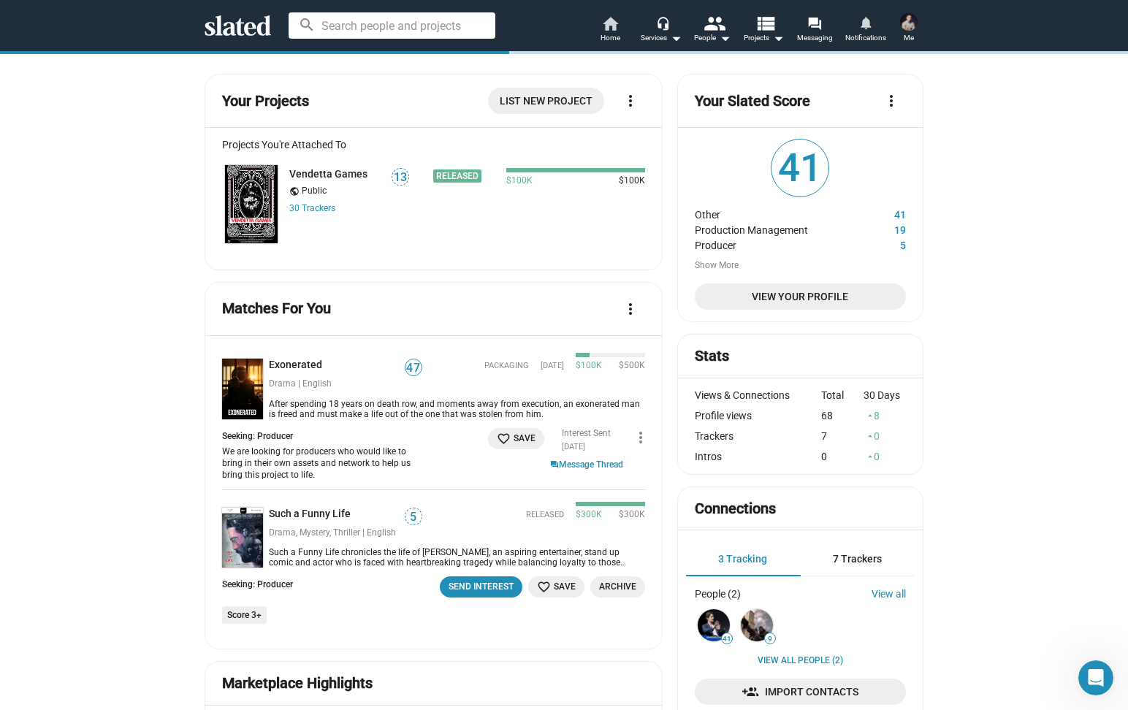
click at [612, 23] on mat-icon "home" at bounding box center [610, 24] width 18 height 18
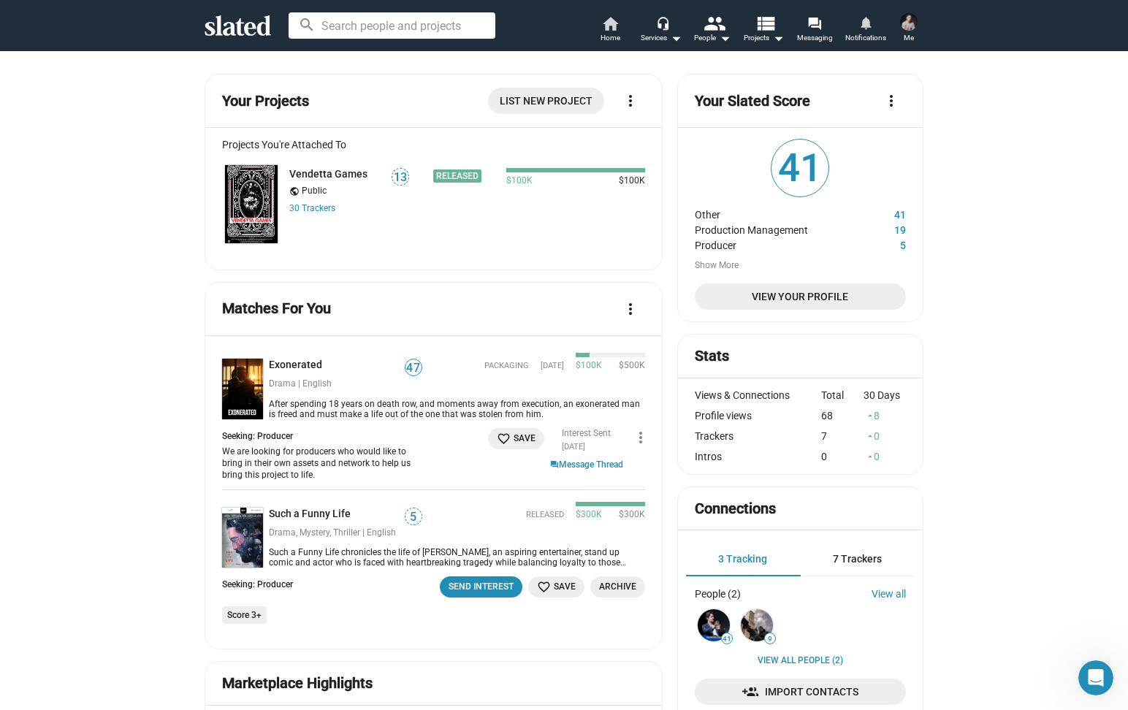
click at [612, 27] on mat-icon "home" at bounding box center [610, 24] width 18 height 18
click at [634, 309] on mat-icon "more_vert" at bounding box center [631, 309] width 18 height 18
click at [174, 243] on div at bounding box center [564, 355] width 1128 height 710
click at [247, 26] on icon at bounding box center [238, 25] width 66 height 20
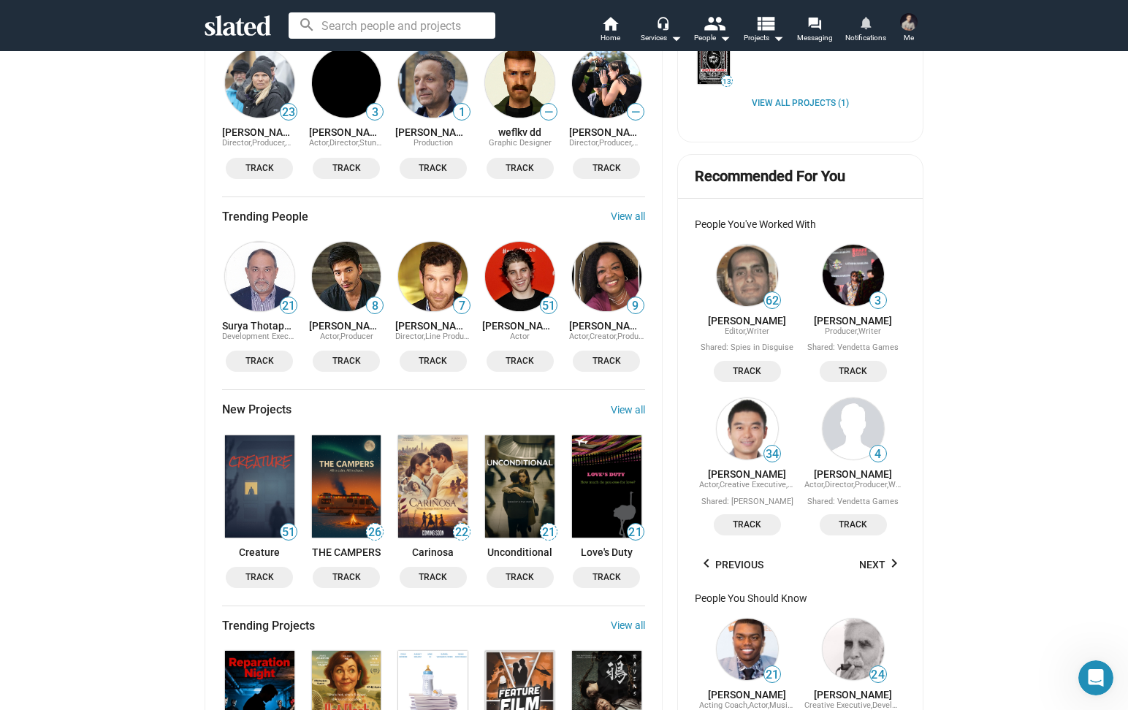
scroll to position [705, 0]
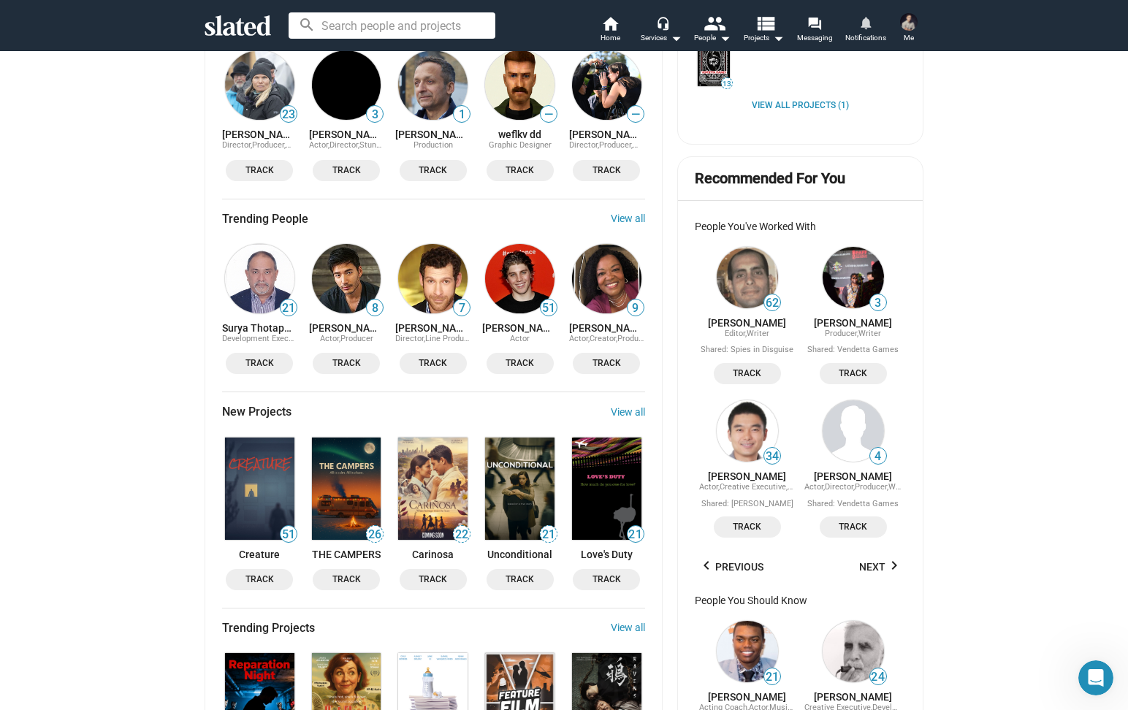
click at [620, 422] on div "New Projects View all 51 Creature Track 26 THE CAMPERS Track 22 Carinosa Track …" at bounding box center [433, 504] width 423 height 201
click at [622, 416] on link "View all" at bounding box center [628, 412] width 34 height 12
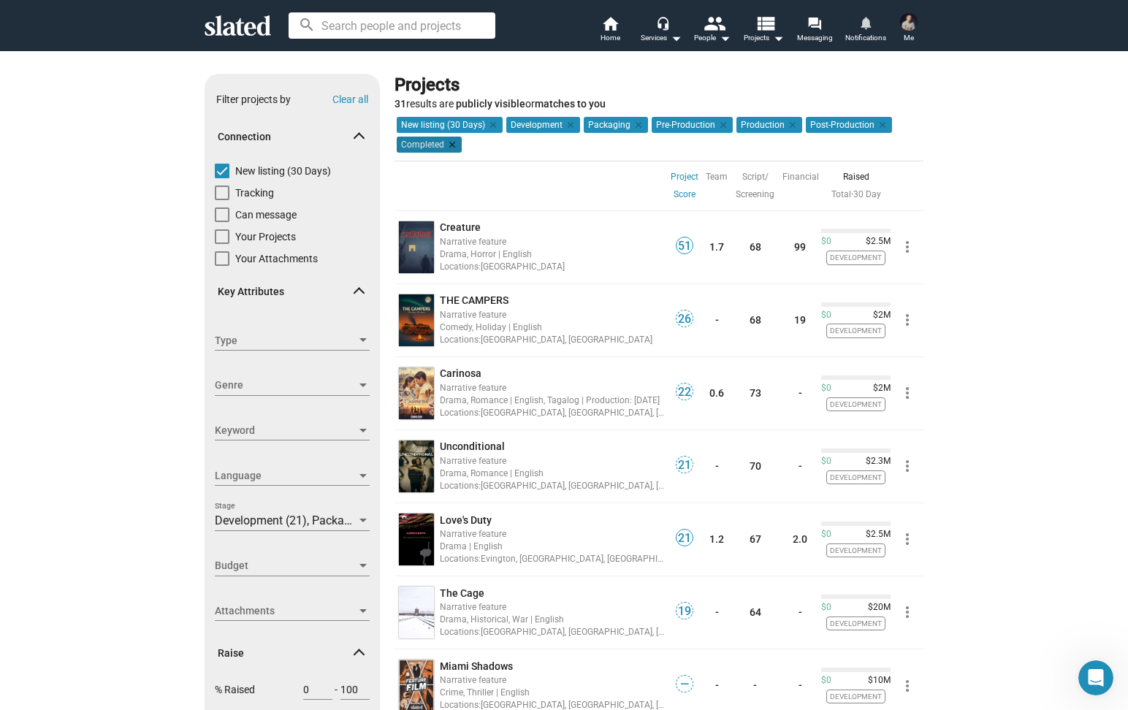
click at [456, 147] on mat-icon "clear" at bounding box center [450, 144] width 13 height 13
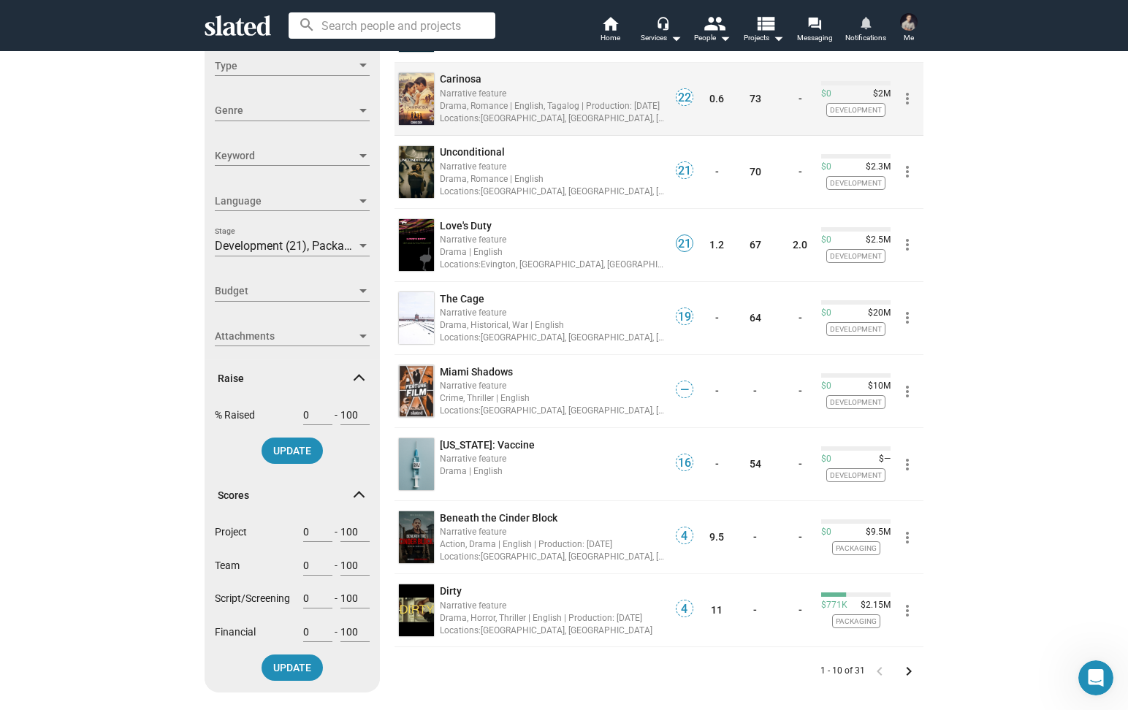
scroll to position [257, 0]
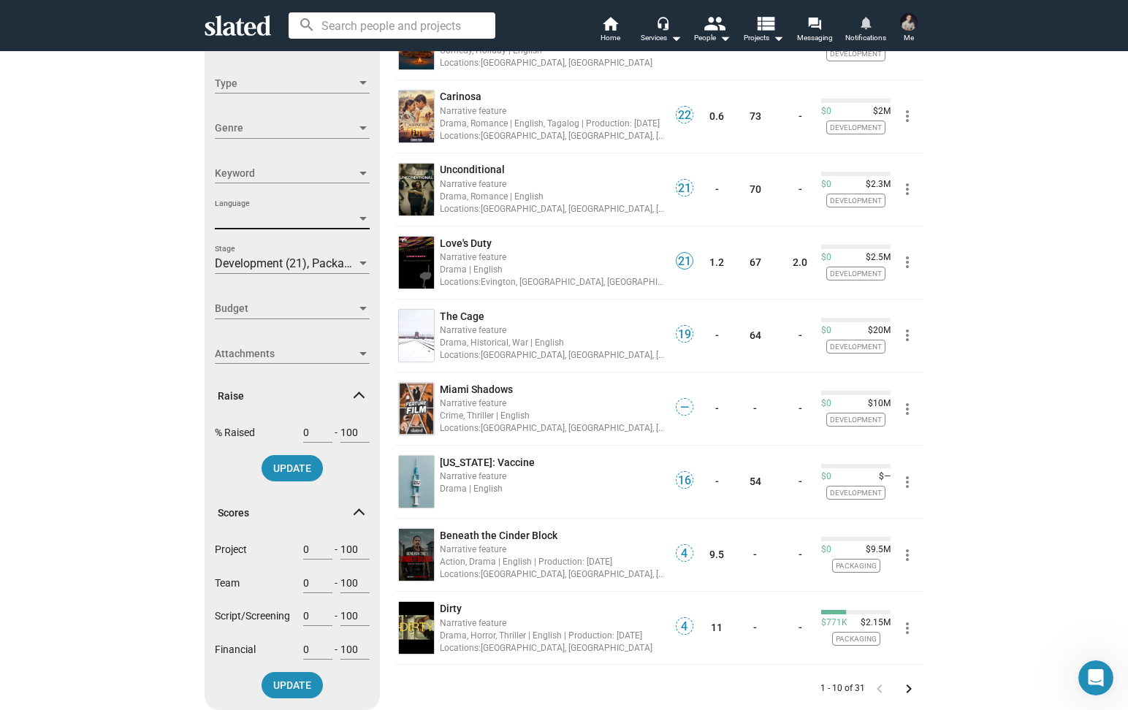
click at [360, 213] on div at bounding box center [363, 219] width 13 height 12
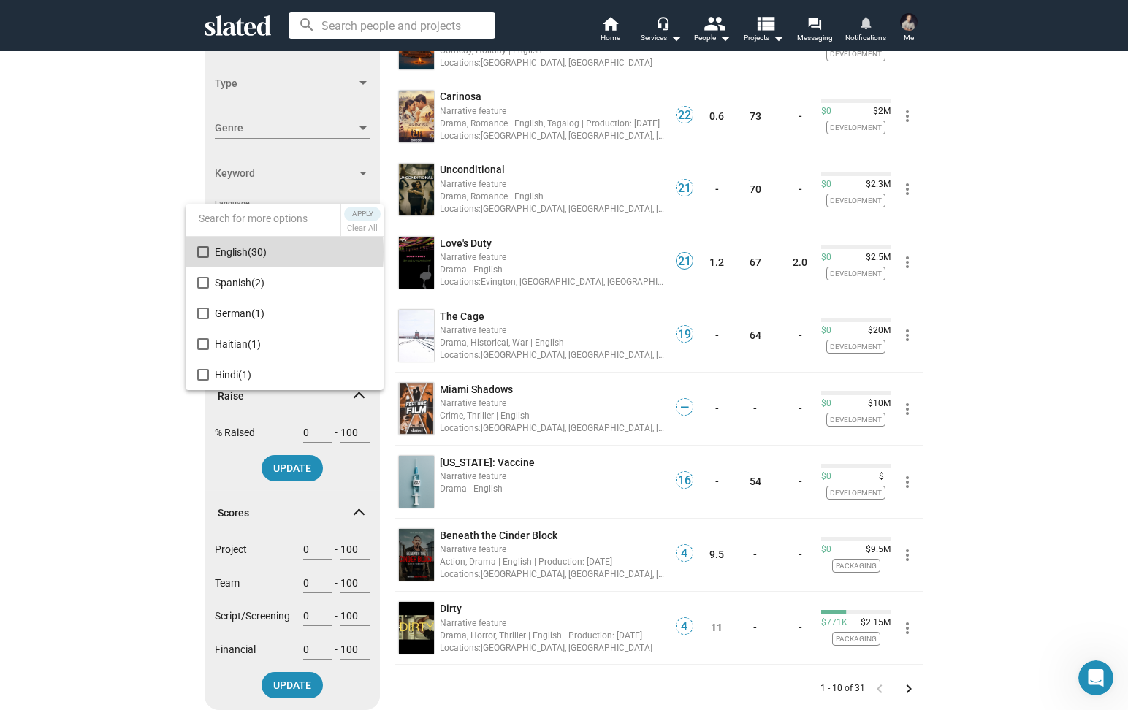
click at [201, 252] on mat-pseudo-checkbox at bounding box center [203, 252] width 12 height 12
click at [368, 215] on span "Apply" at bounding box center [362, 214] width 26 height 15
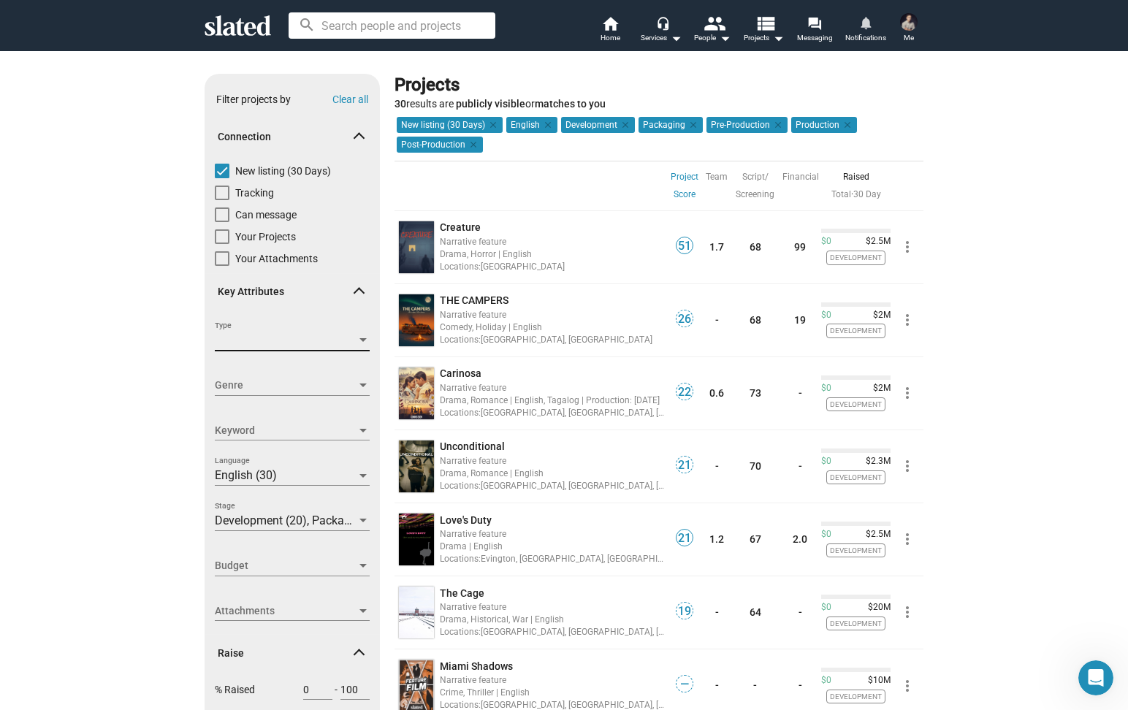
click at [363, 343] on div at bounding box center [363, 341] width 13 height 12
click at [173, 376] on div at bounding box center [564, 355] width 1128 height 710
click at [362, 385] on div at bounding box center [363, 386] width 7 height 4
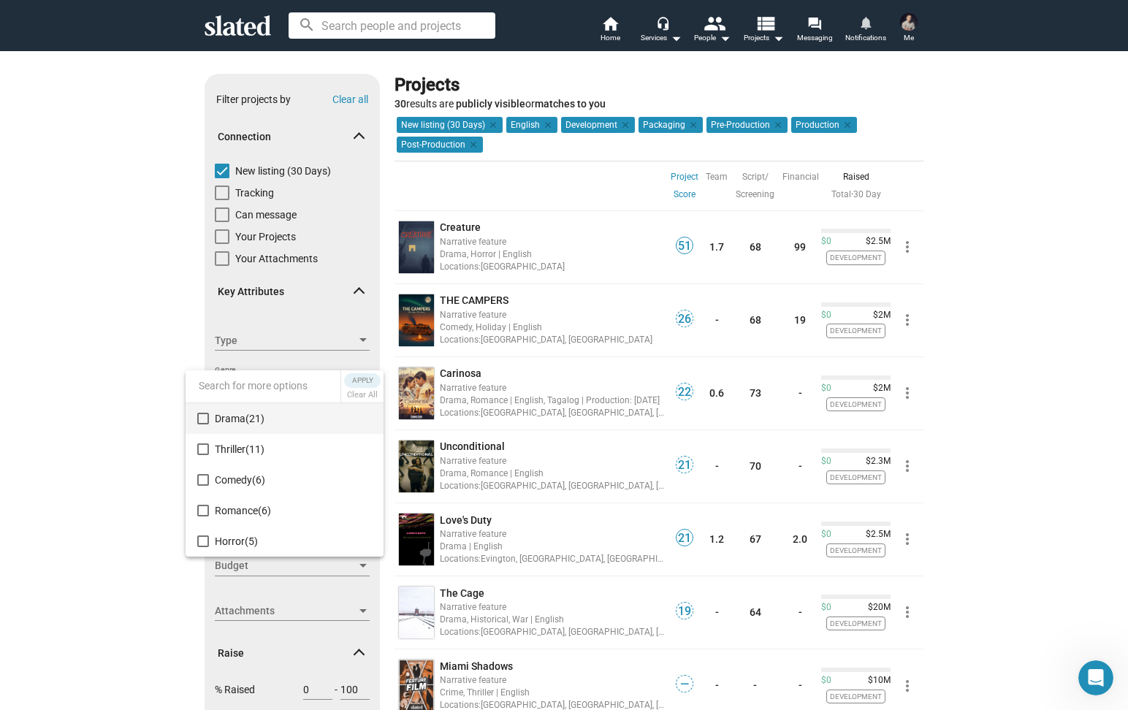
click at [143, 454] on div at bounding box center [564, 355] width 1128 height 710
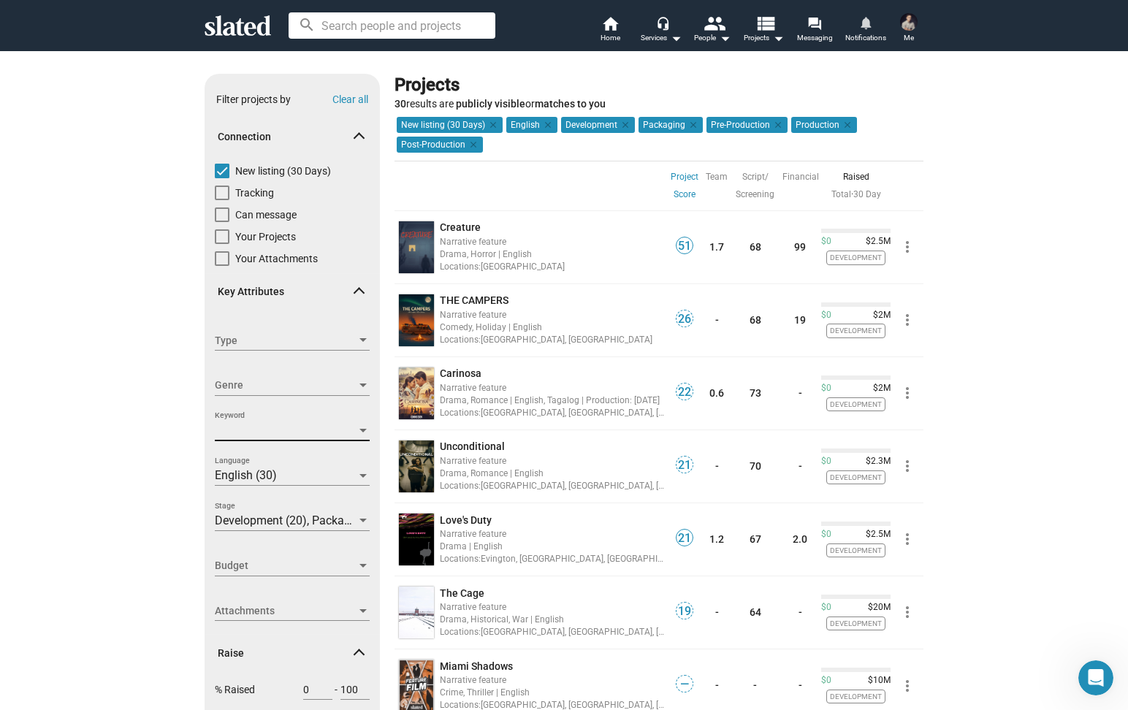
click at [365, 430] on div at bounding box center [363, 431] width 7 height 4
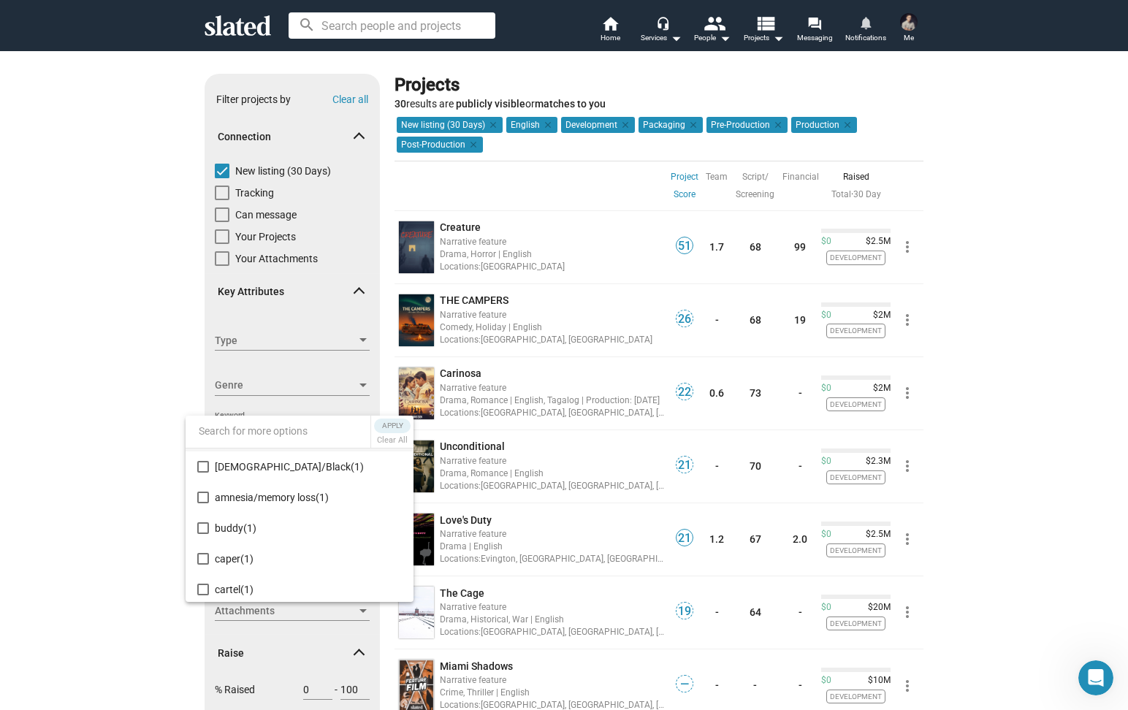
scroll to position [107, 0]
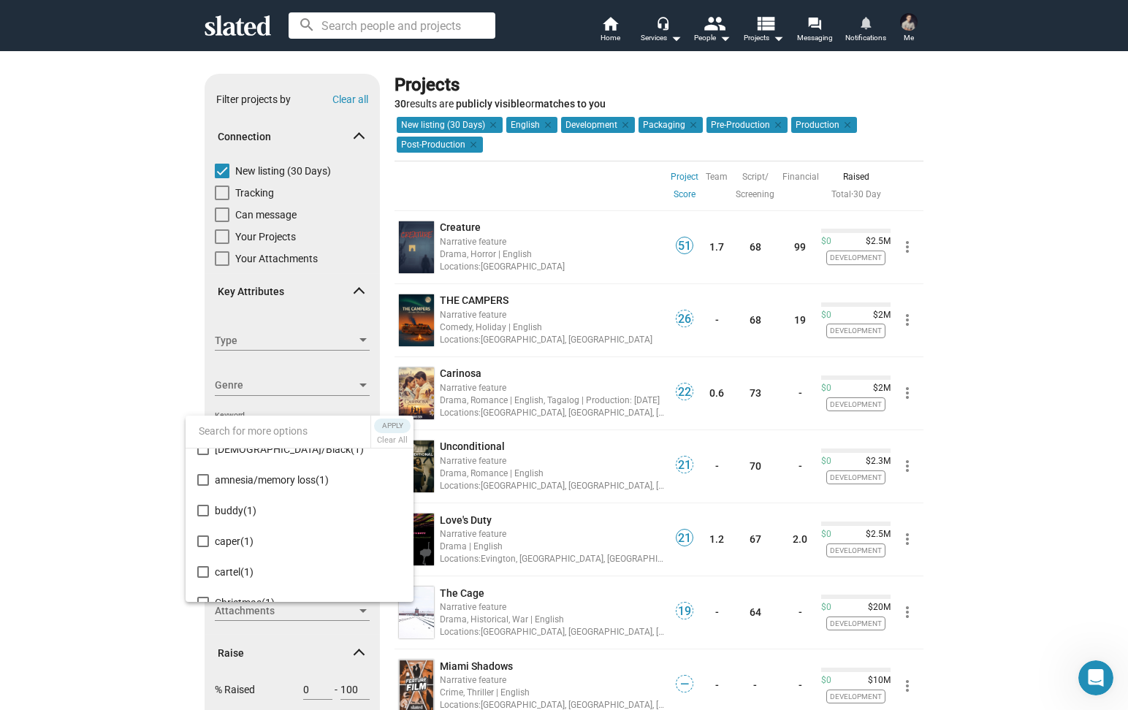
click at [129, 464] on div at bounding box center [564, 355] width 1128 height 710
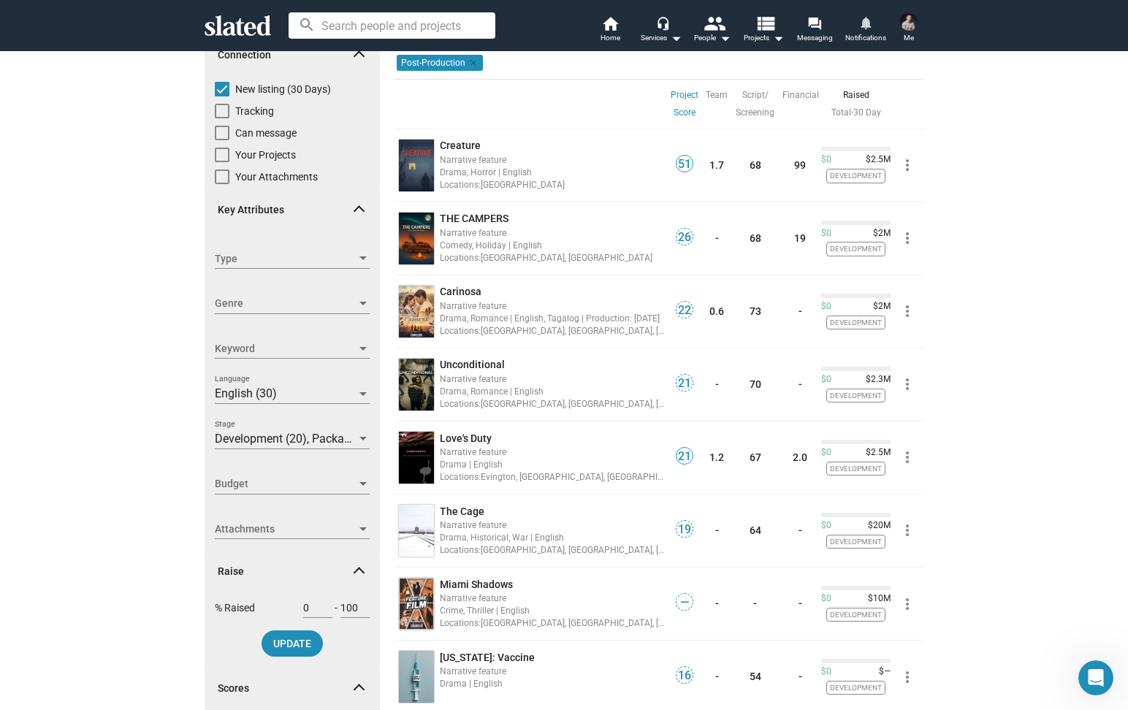
scroll to position [83, 0]
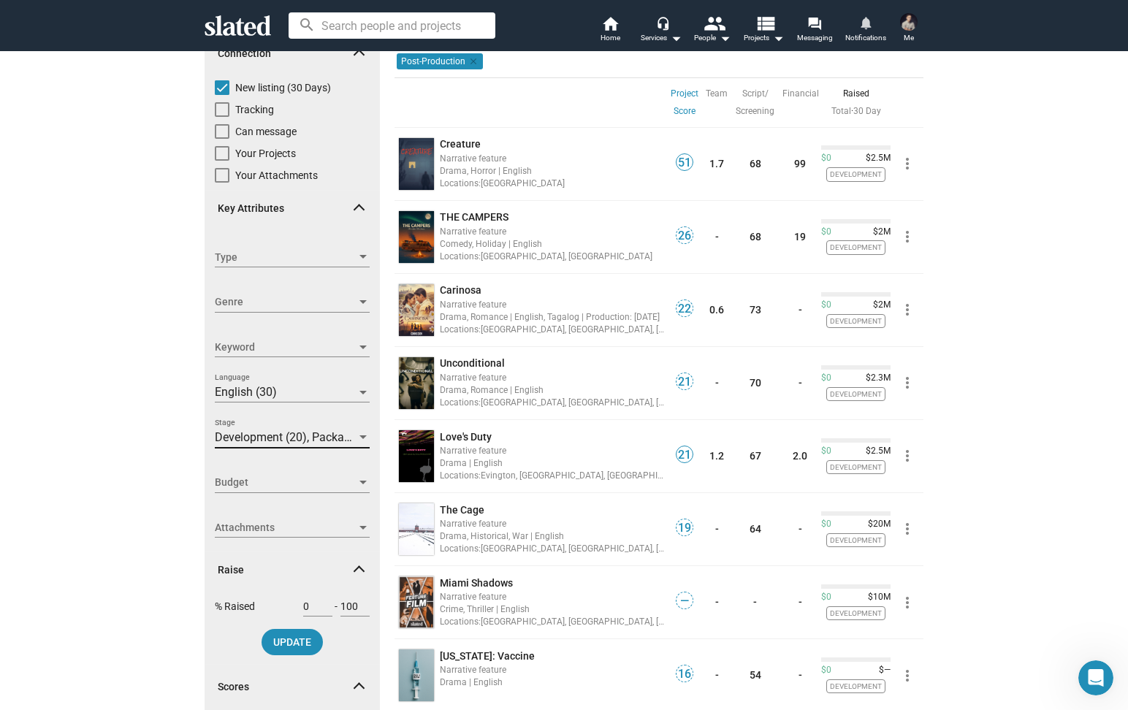
click at [362, 432] on div at bounding box center [363, 438] width 13 height 12
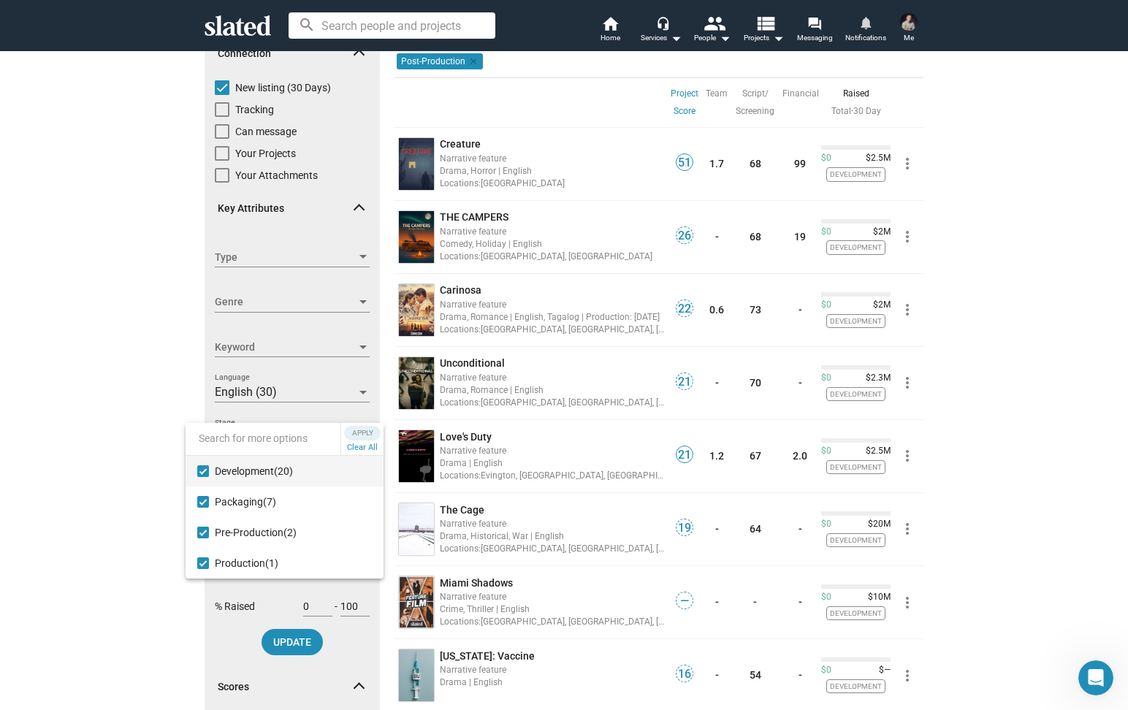
click at [64, 414] on div at bounding box center [564, 355] width 1128 height 710
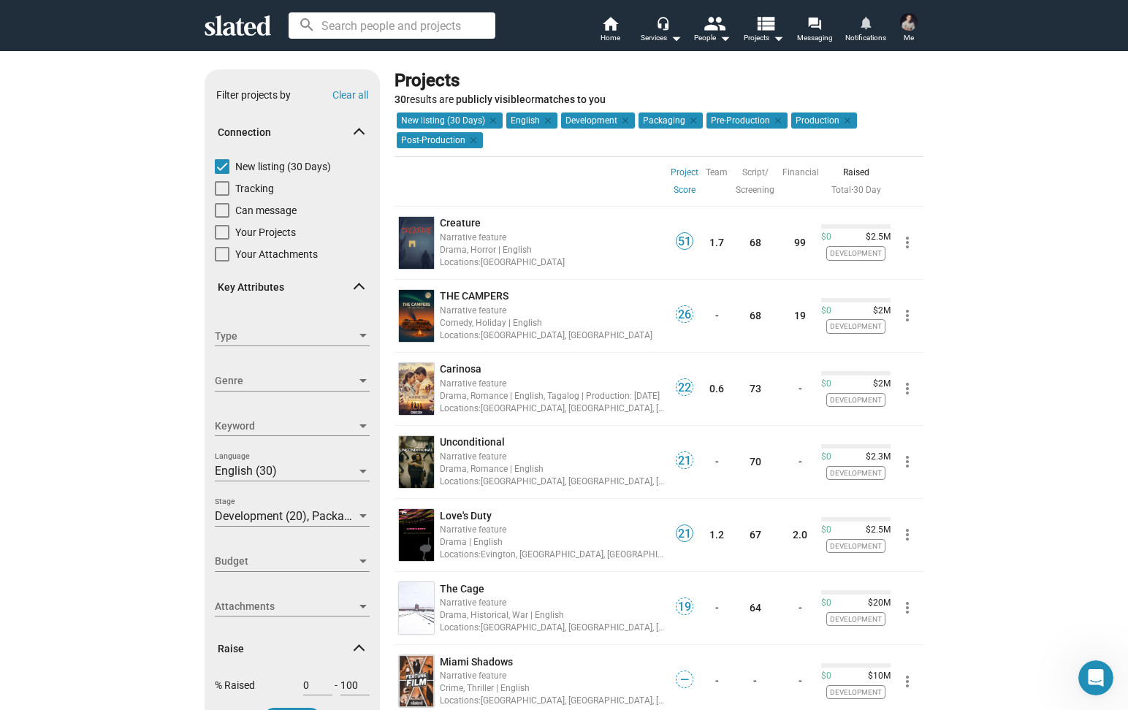
scroll to position [0, 0]
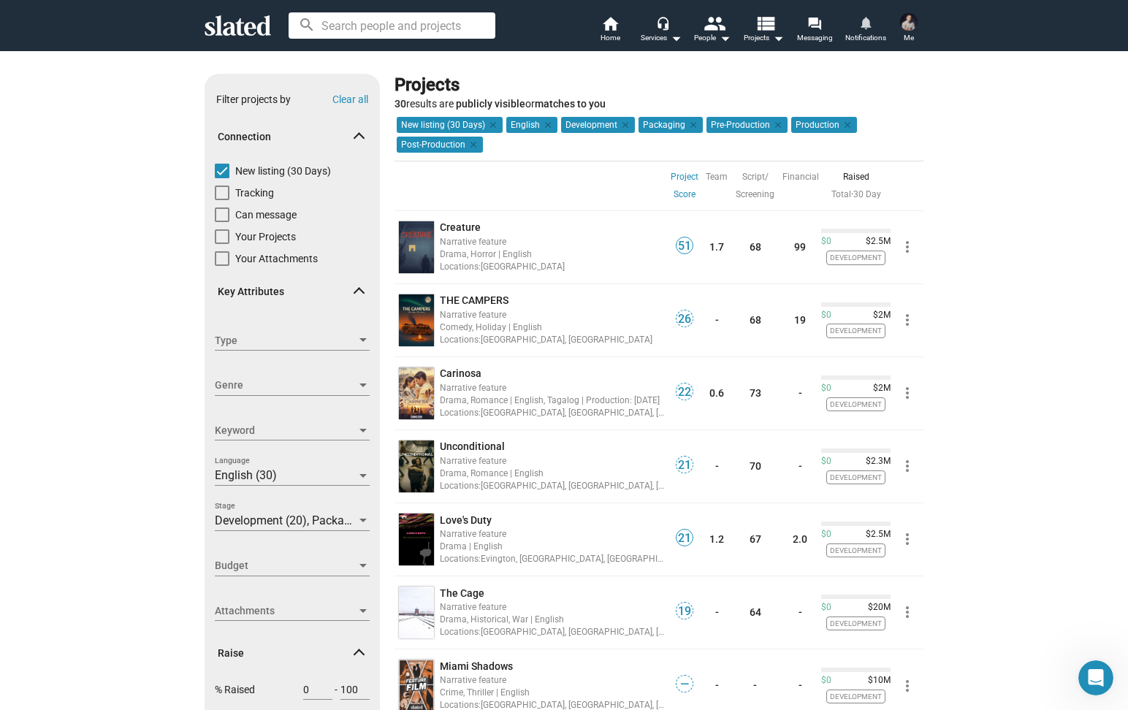
click at [362, 613] on div at bounding box center [363, 611] width 7 height 4
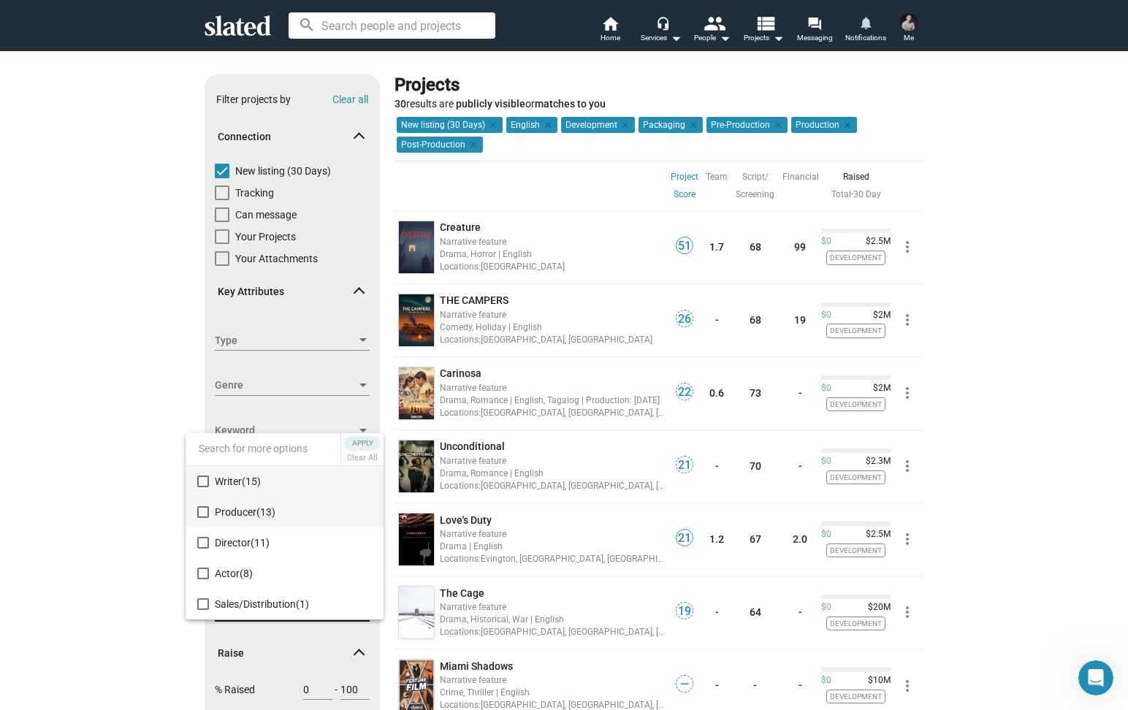
click at [197, 509] on mat-pseudo-checkbox at bounding box center [203, 512] width 12 height 12
click at [354, 446] on span "Apply" at bounding box center [362, 443] width 26 height 15
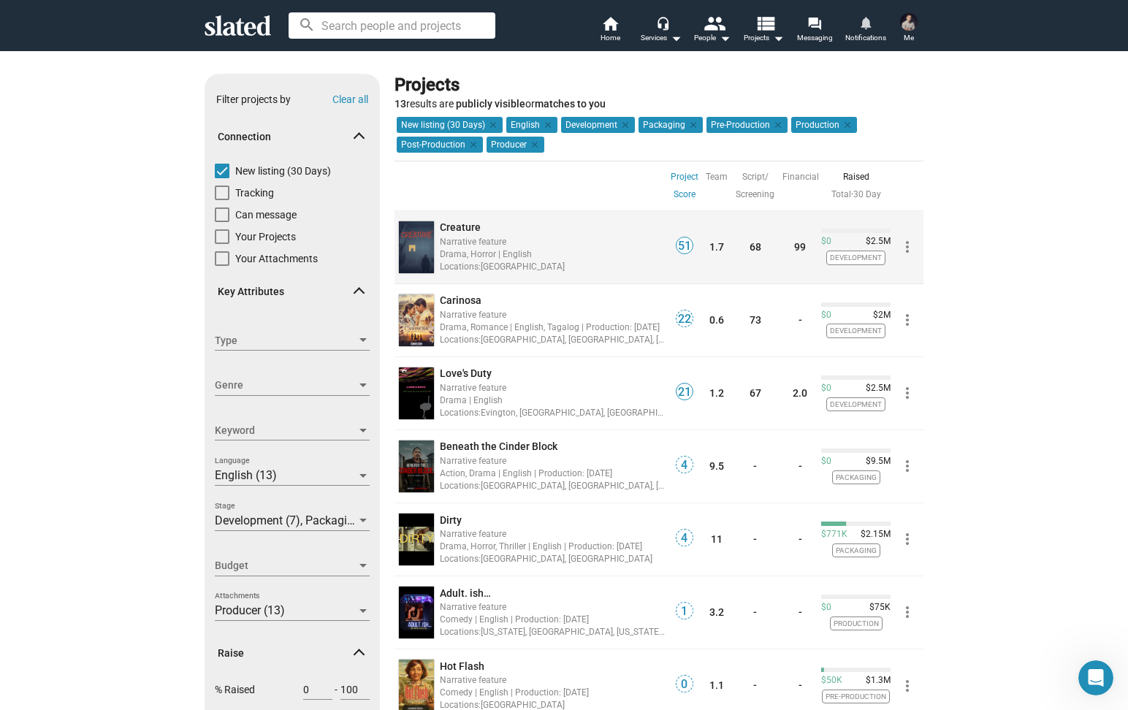
click at [423, 214] on div "51" at bounding box center [417, 247] width 44 height 73
click at [425, 243] on img at bounding box center [416, 247] width 35 height 52
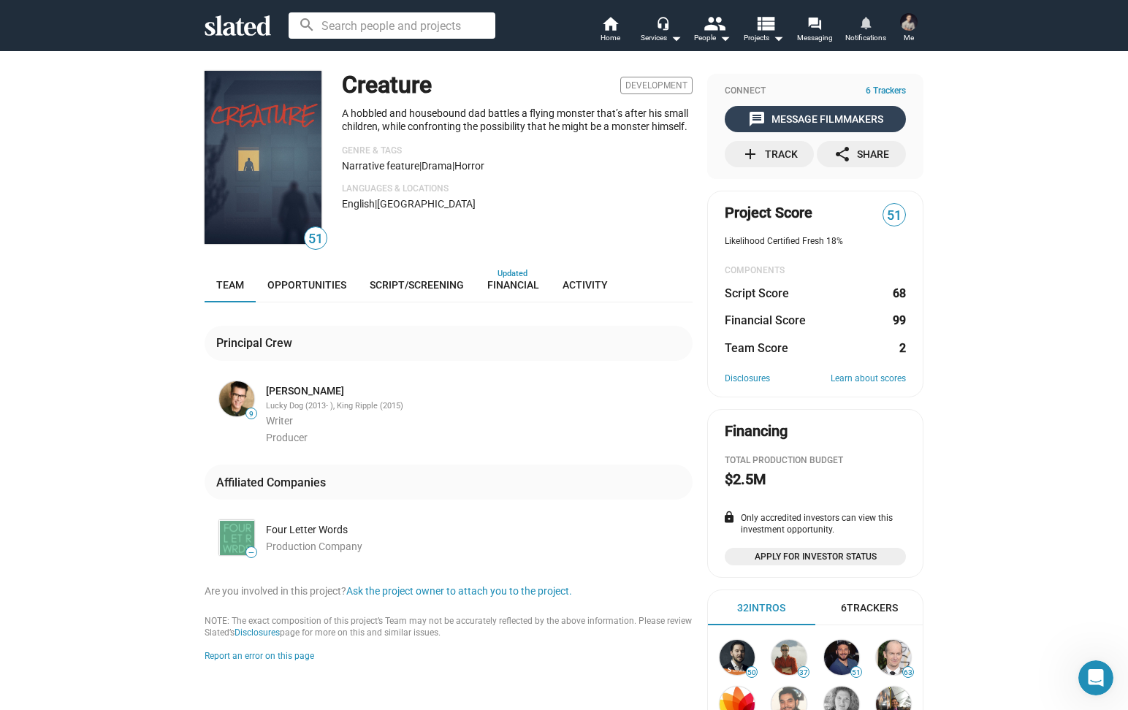
click at [810, 123] on div "message Message Filmmakers" at bounding box center [815, 119] width 135 height 26
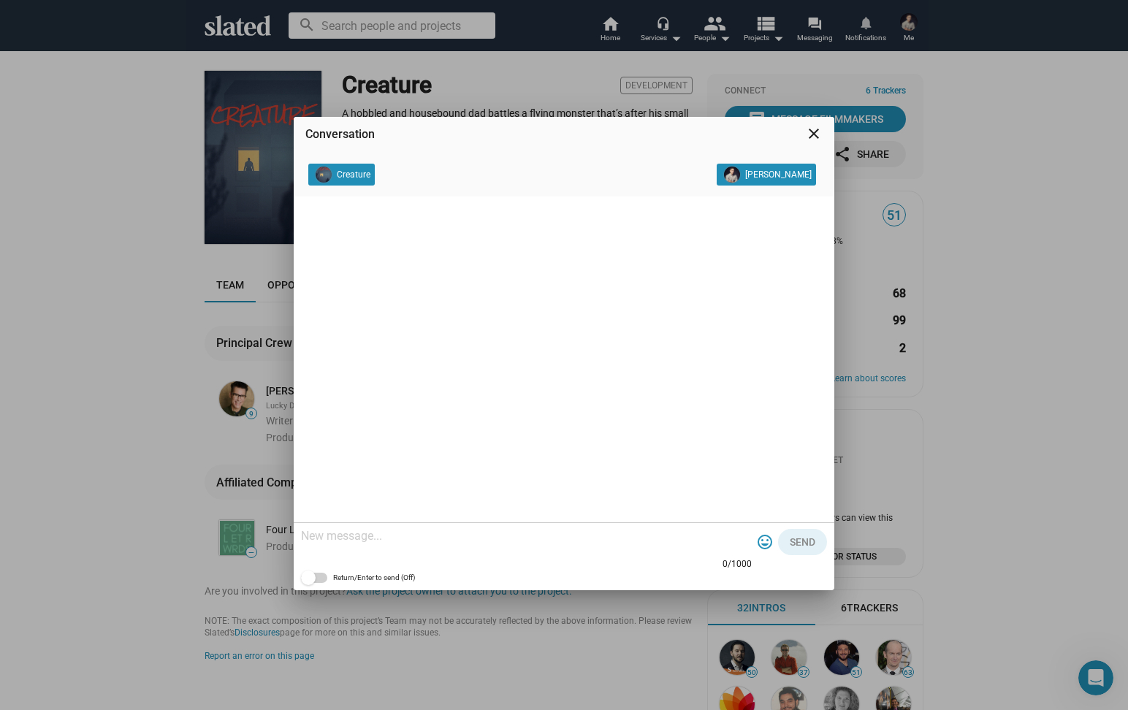
click at [501, 531] on textarea at bounding box center [526, 536] width 451 height 15
paste textarea "Hello, my name is [PERSON_NAME] and I am a producer with 15 years' experience i…"
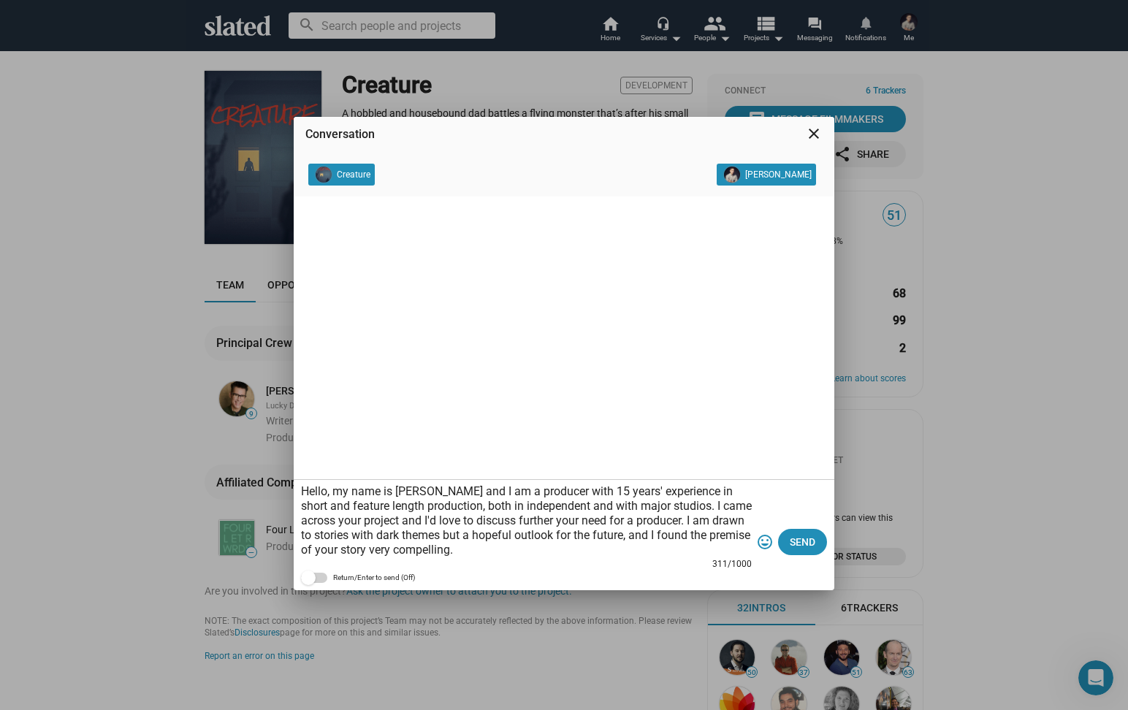
drag, startPoint x: 661, startPoint y: 538, endPoint x: 481, endPoint y: 540, distance: 179.8
click at [481, 540] on textarea "Hello, my name is [PERSON_NAME] and I am a producer with 15 years' experience i…" at bounding box center [526, 520] width 451 height 73
click at [586, 533] on textarea "Hello, my name is [PERSON_NAME] and I am a producer with 15 years' experience i…" at bounding box center [526, 520] width 451 height 73
click at [501, 533] on textarea "Hello, my name is [PERSON_NAME] and I am a producer with 15 years' experience i…" at bounding box center [526, 520] width 451 height 73
click at [402, 550] on textarea "Hello, my name is [PERSON_NAME] and I am a producer with 15 years' experience i…" at bounding box center [526, 520] width 451 height 73
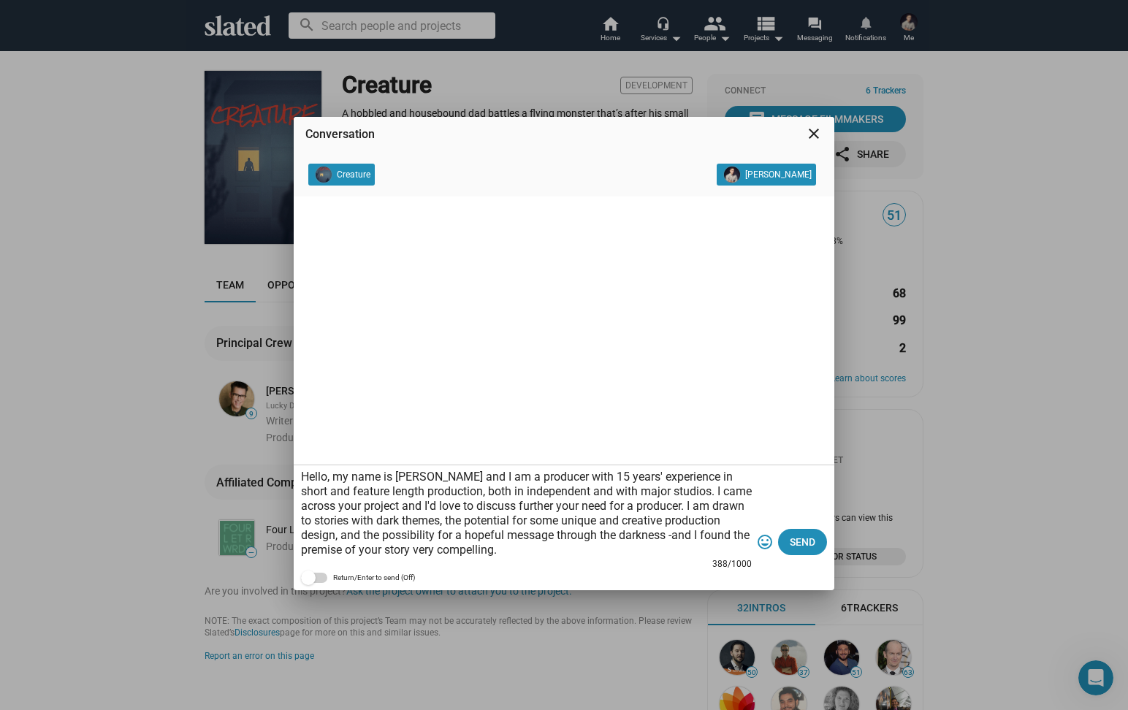
type textarea "Hello, my name is [PERSON_NAME] and I am a producer with 15 years' experience i…"
drag, startPoint x: 600, startPoint y: 550, endPoint x: 274, endPoint y: 452, distance: 340.5
click at [274, 452] on div "Conversation close Creature [PERSON_NAME] Hello, my name is [PERSON_NAME] and I…" at bounding box center [564, 355] width 1128 height 710
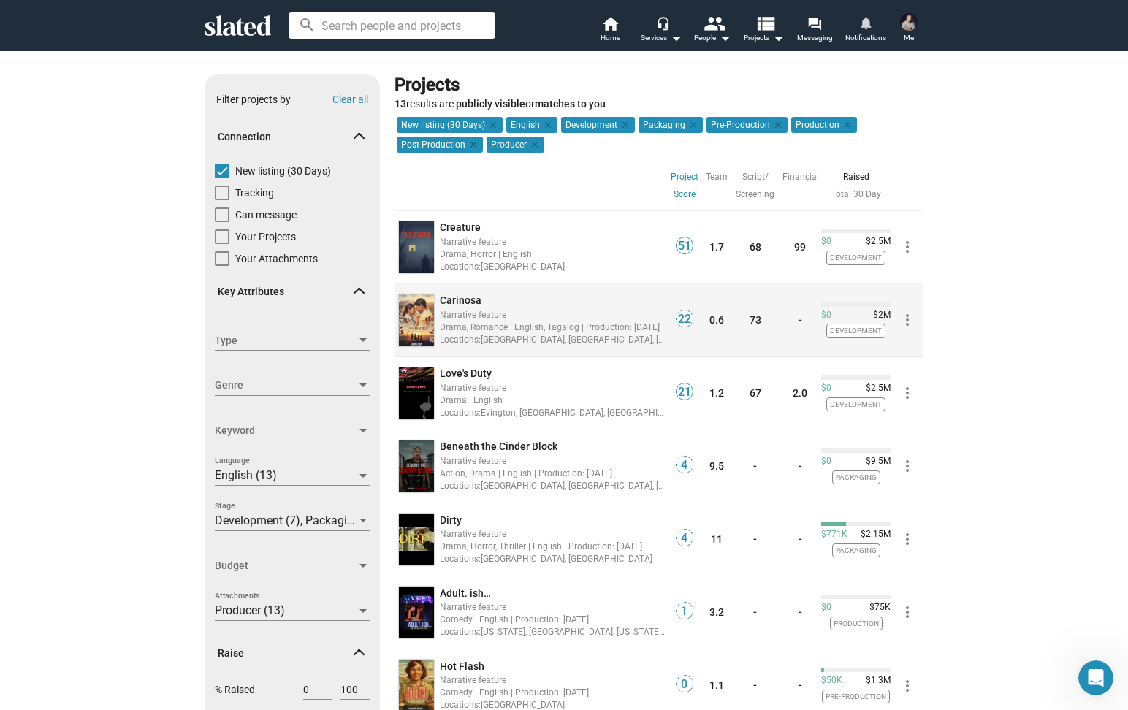
click at [420, 323] on img at bounding box center [416, 320] width 35 height 52
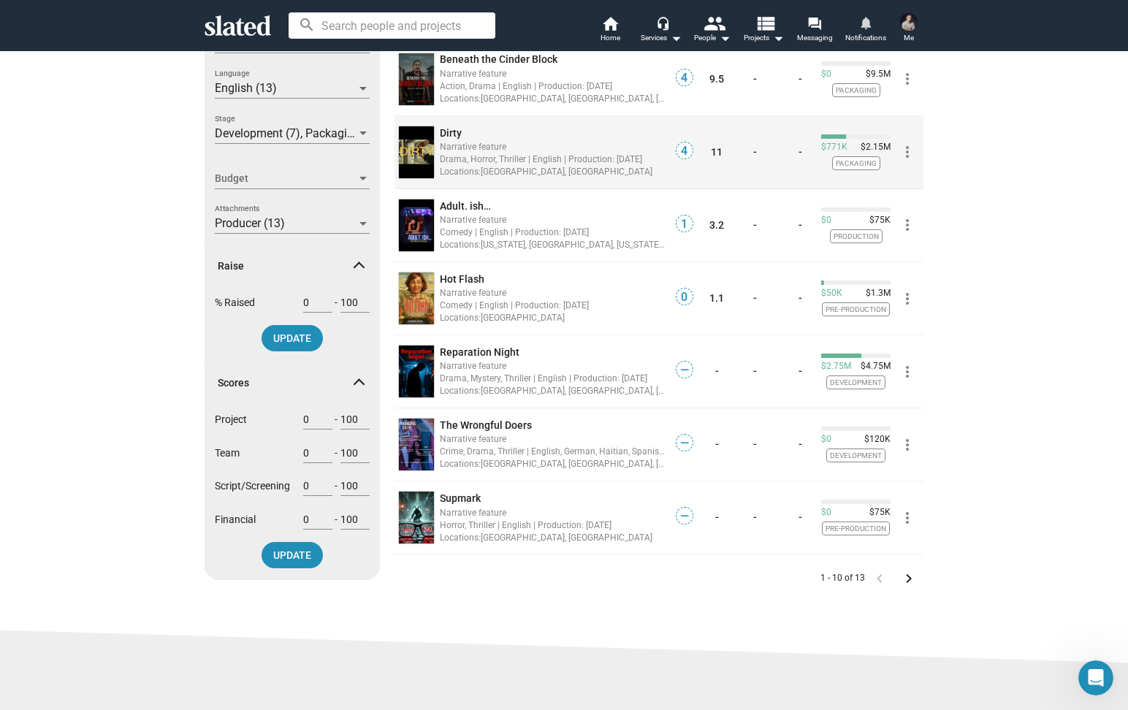
scroll to position [398, 0]
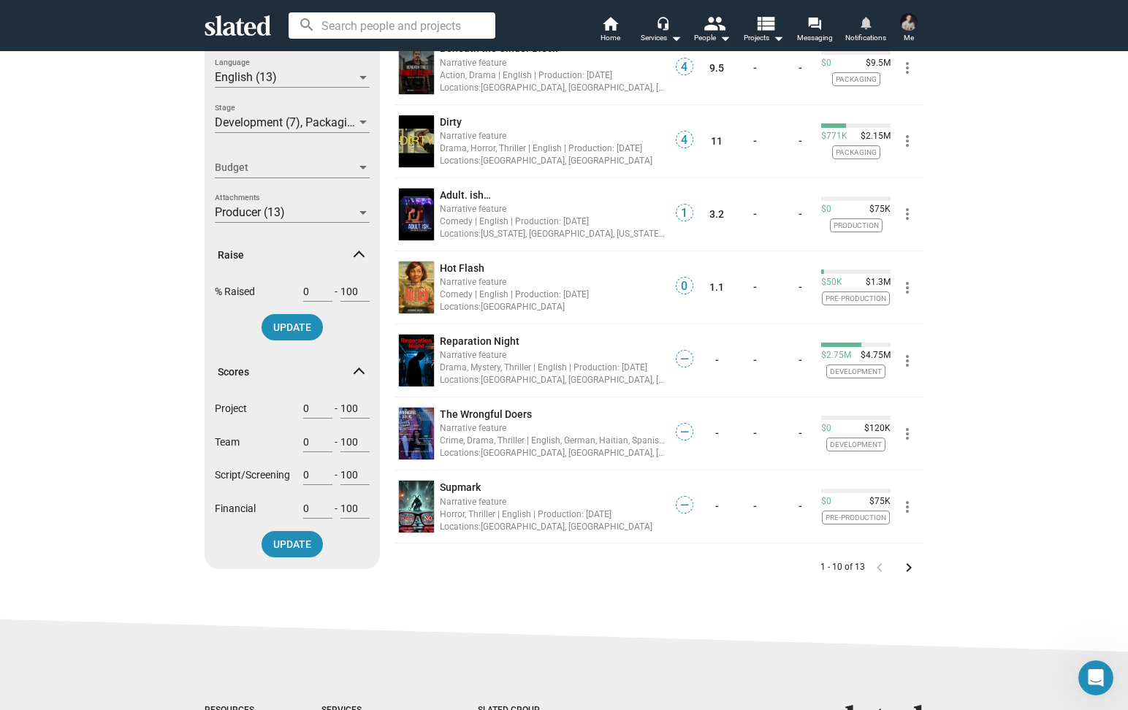
click at [910, 573] on mat-icon "keyboard_arrow_right" at bounding box center [909, 568] width 18 height 18
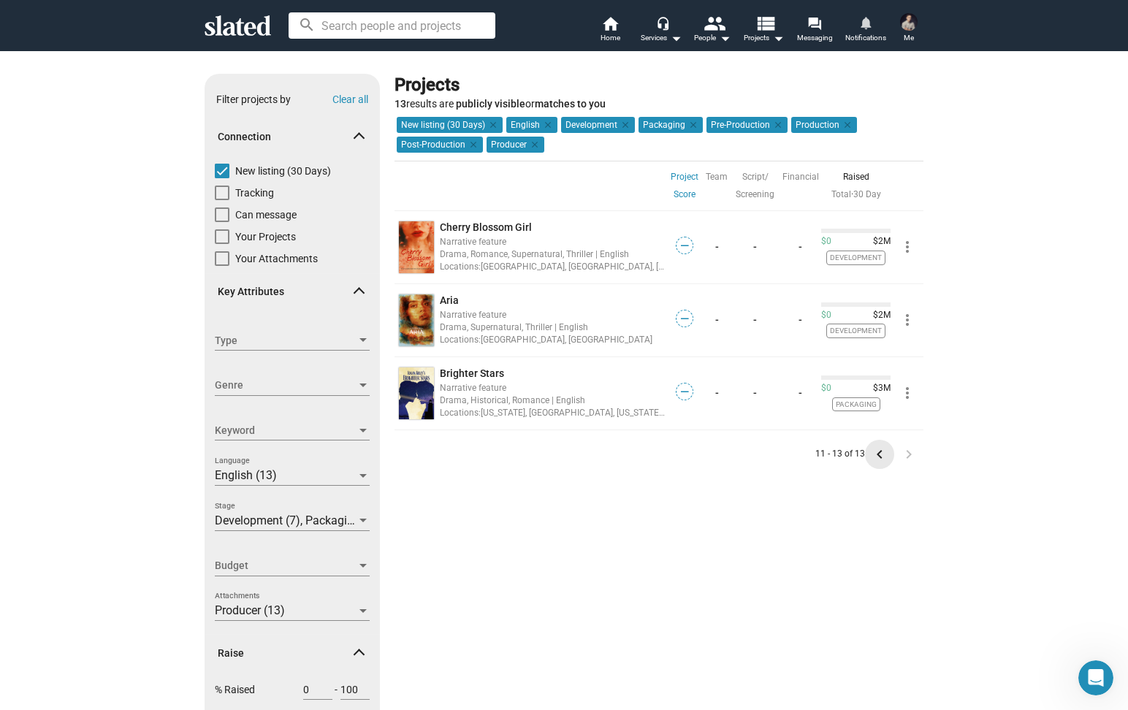
click at [881, 449] on mat-icon "keyboard_arrow_left" at bounding box center [880, 455] width 18 height 18
